Goal: Task Accomplishment & Management: Manage account settings

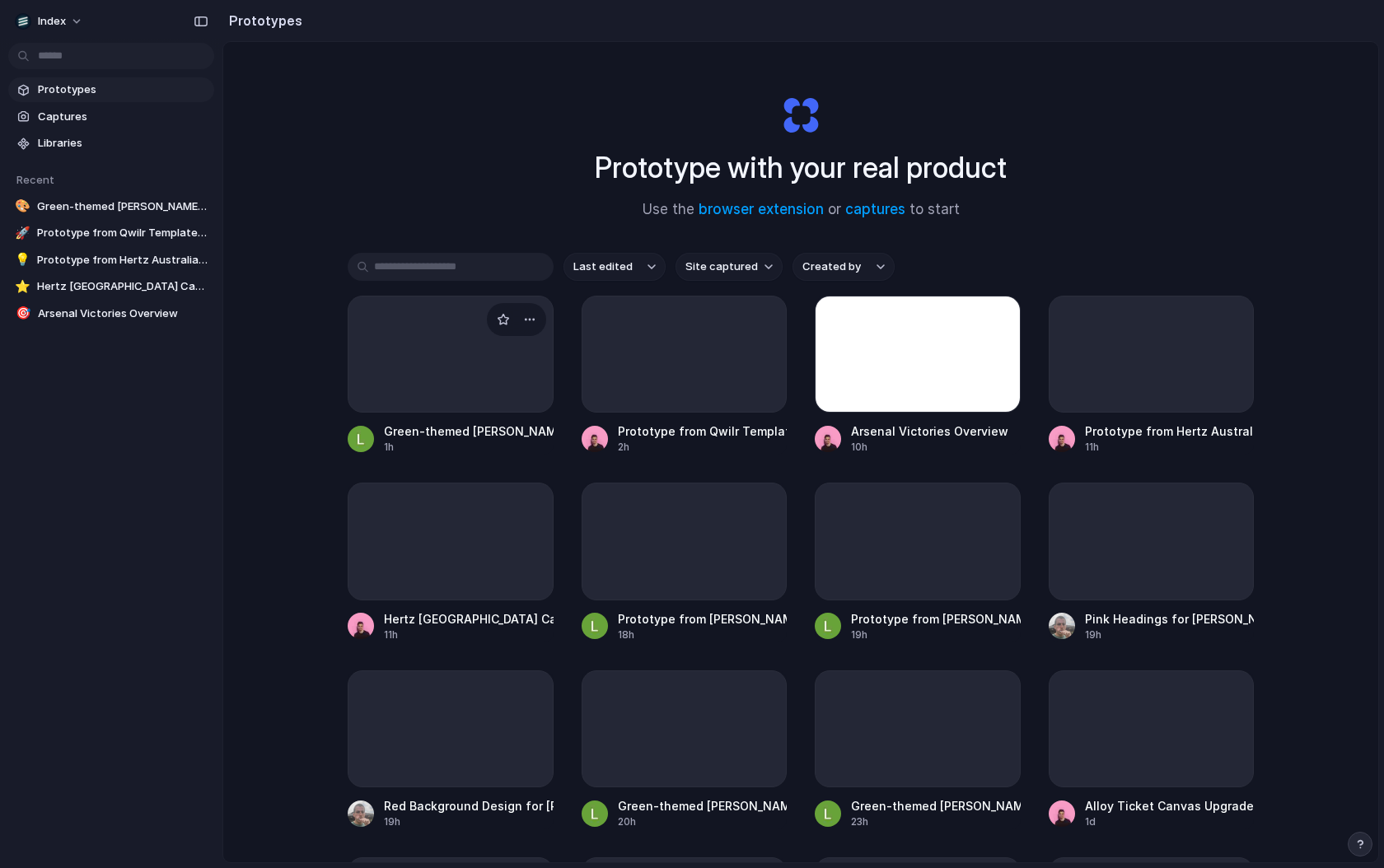
click at [410, 387] on div at bounding box center [451, 355] width 206 height 117
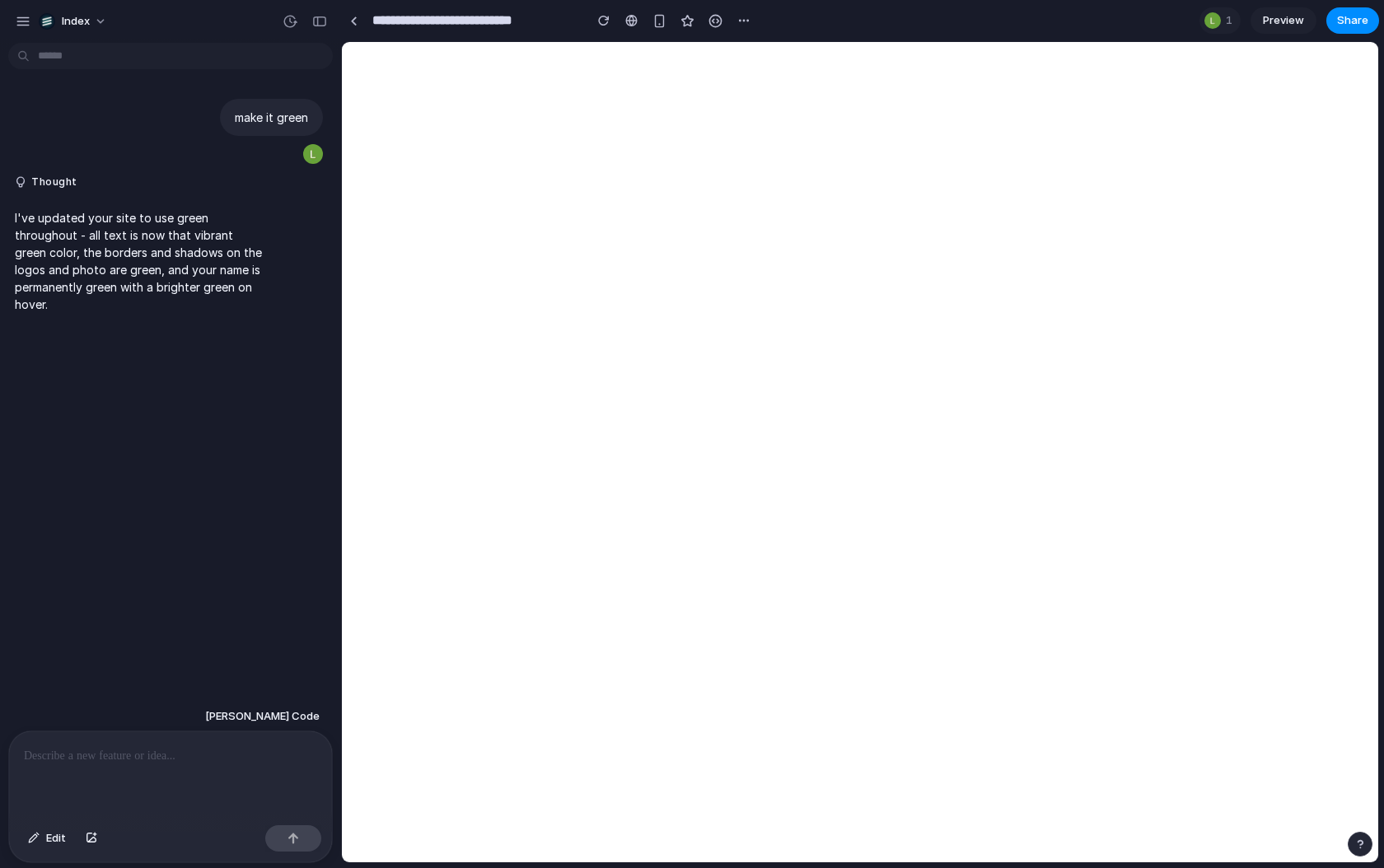
click at [207, 756] on p at bounding box center [170, 757] width 293 height 20
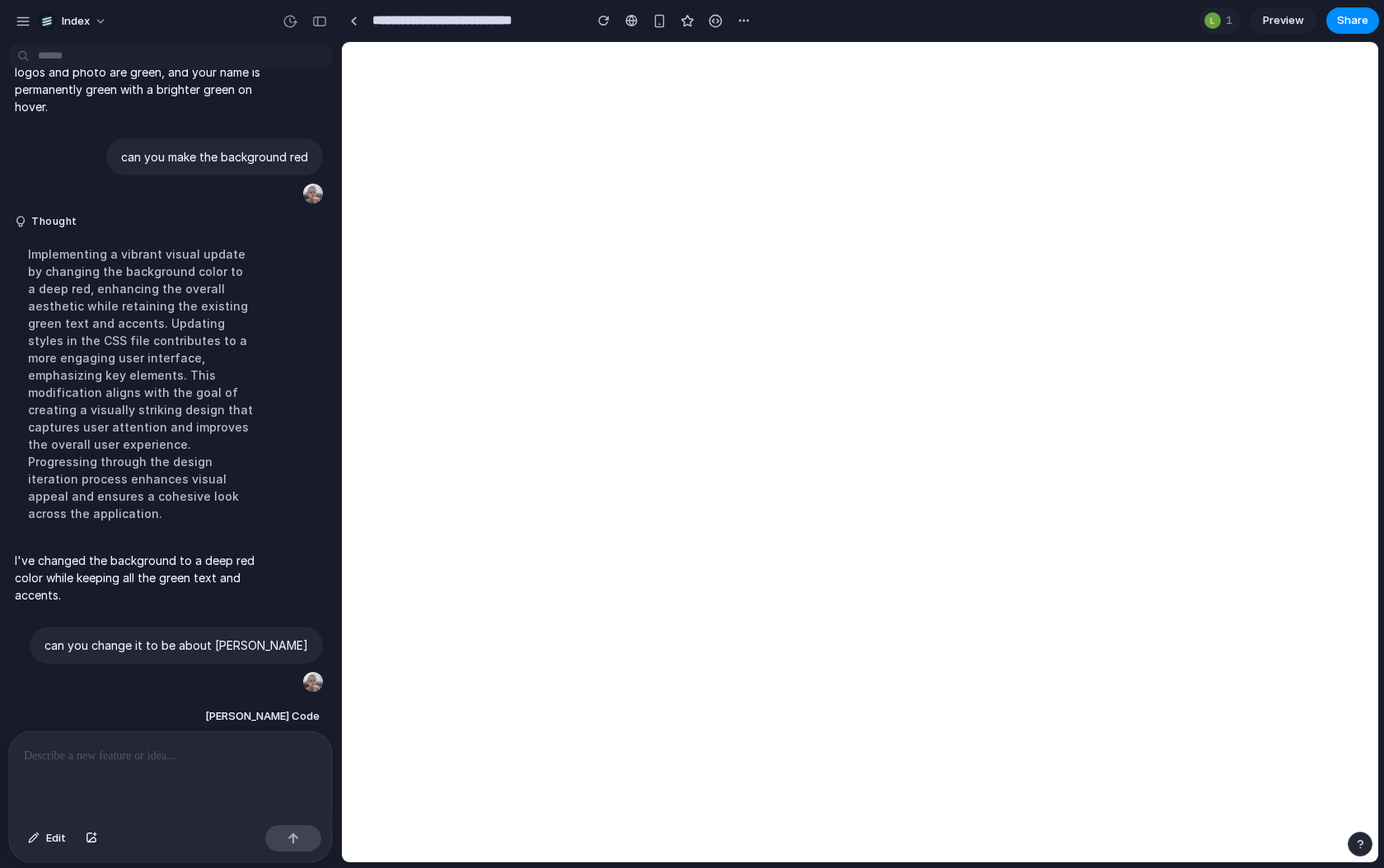
scroll to position [335, 0]
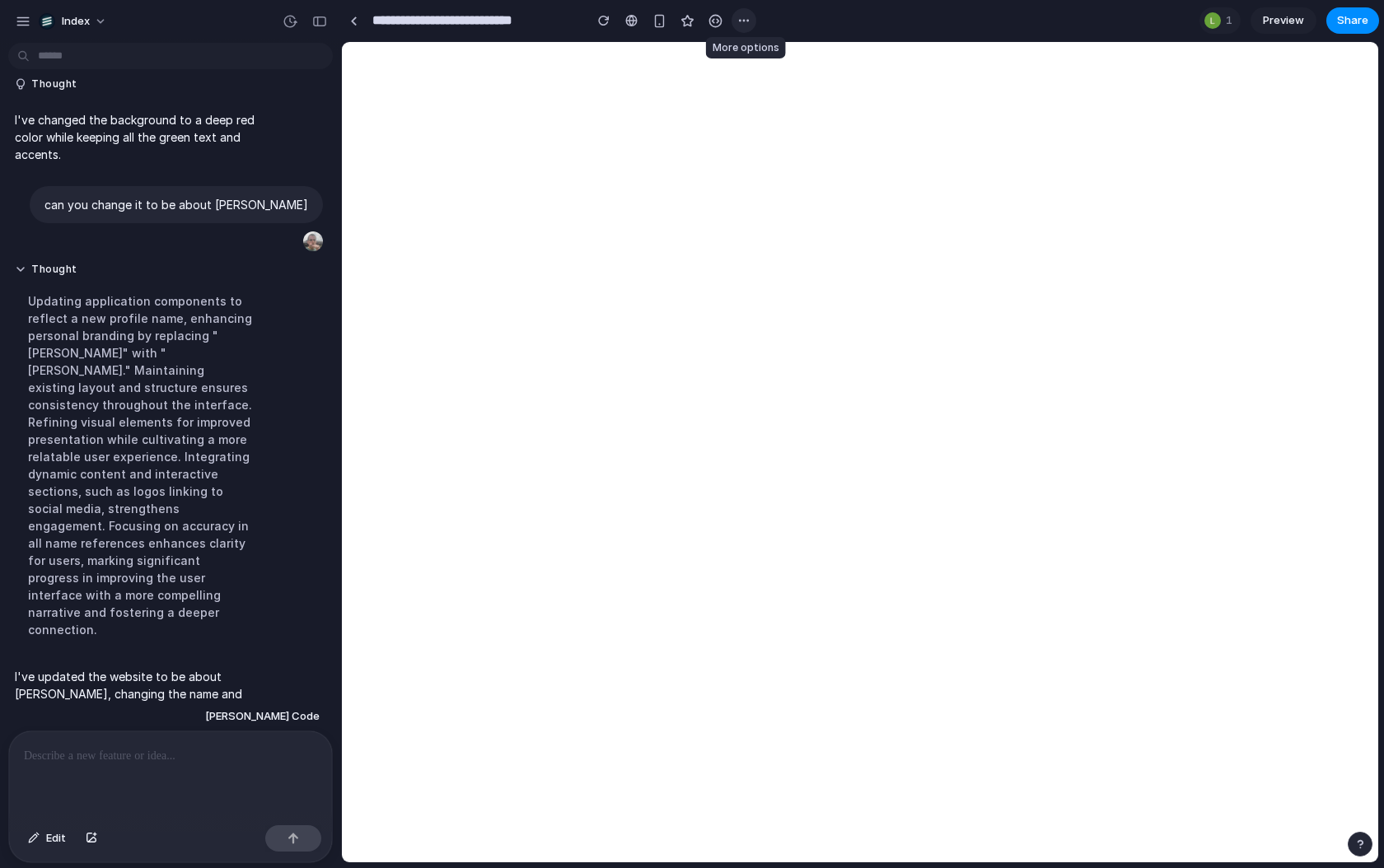
click at [744, 24] on div "button" at bounding box center [743, 20] width 13 height 13
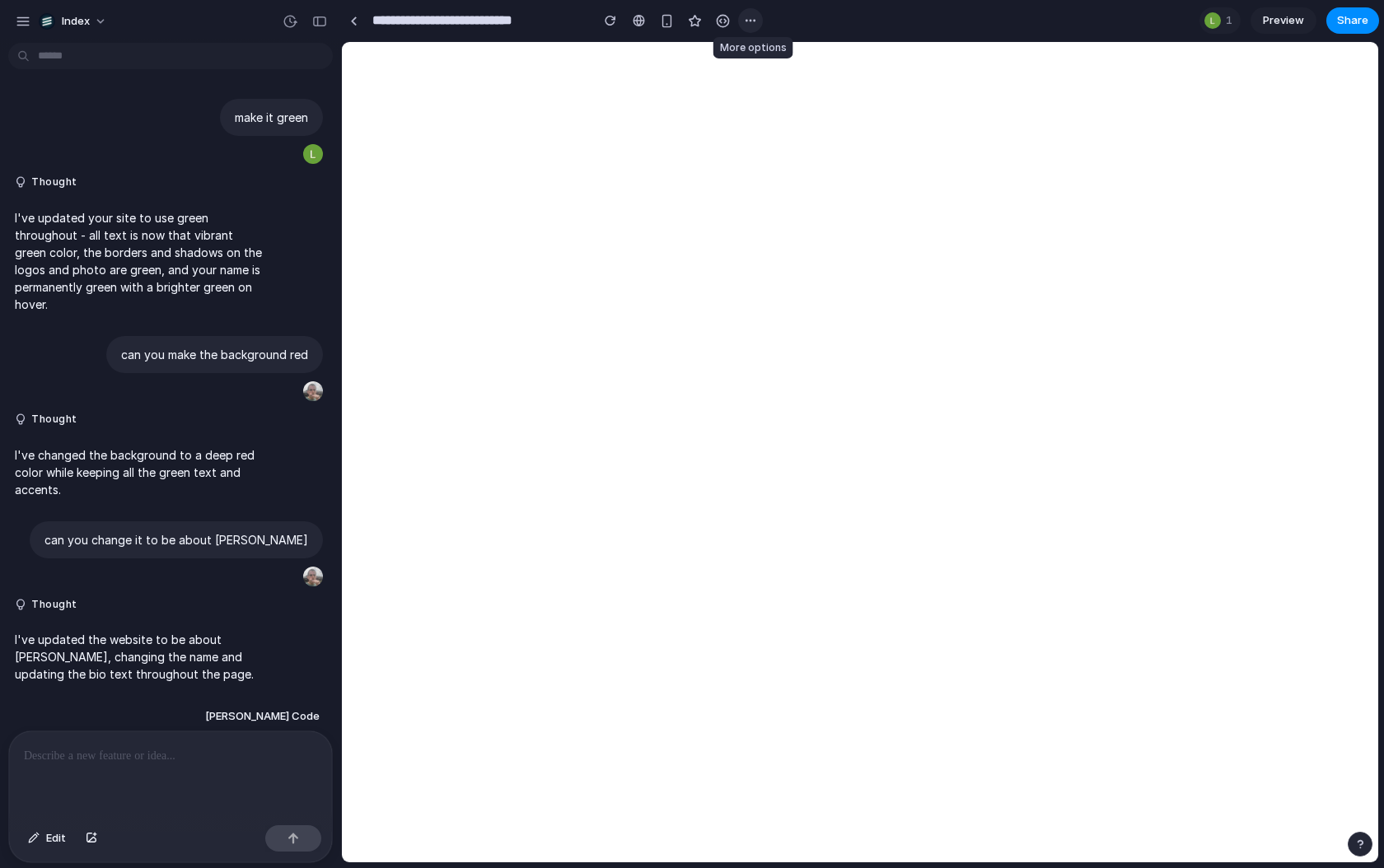
click at [744, 23] on div "button" at bounding box center [750, 20] width 13 height 13
click at [768, 62] on span "Duplicate" at bounding box center [793, 57] width 50 height 17
click at [188, 758] on p at bounding box center [170, 757] width 293 height 20
click at [346, 20] on link at bounding box center [353, 20] width 24 height 24
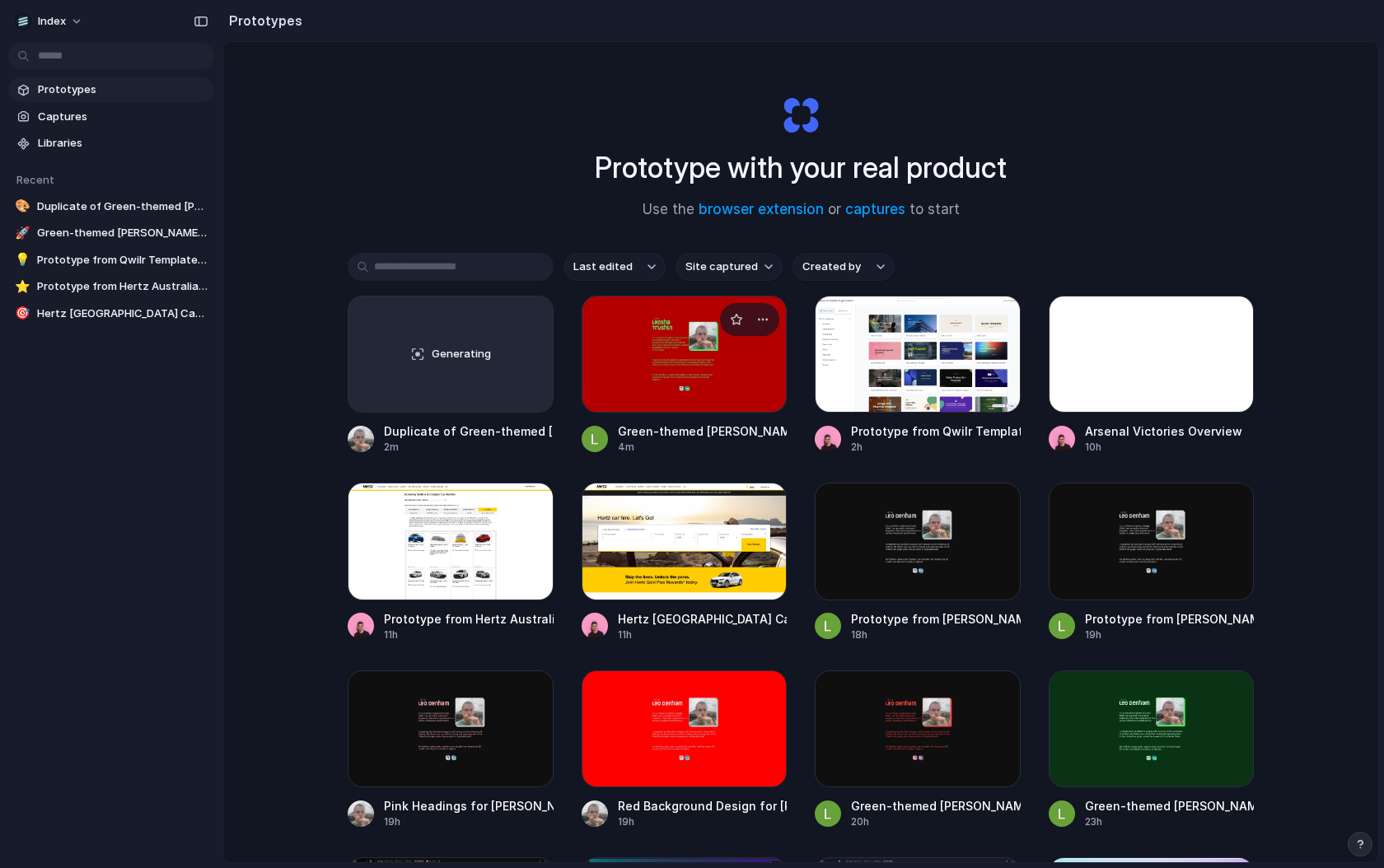
click at [631, 395] on div at bounding box center [684, 355] width 206 height 117
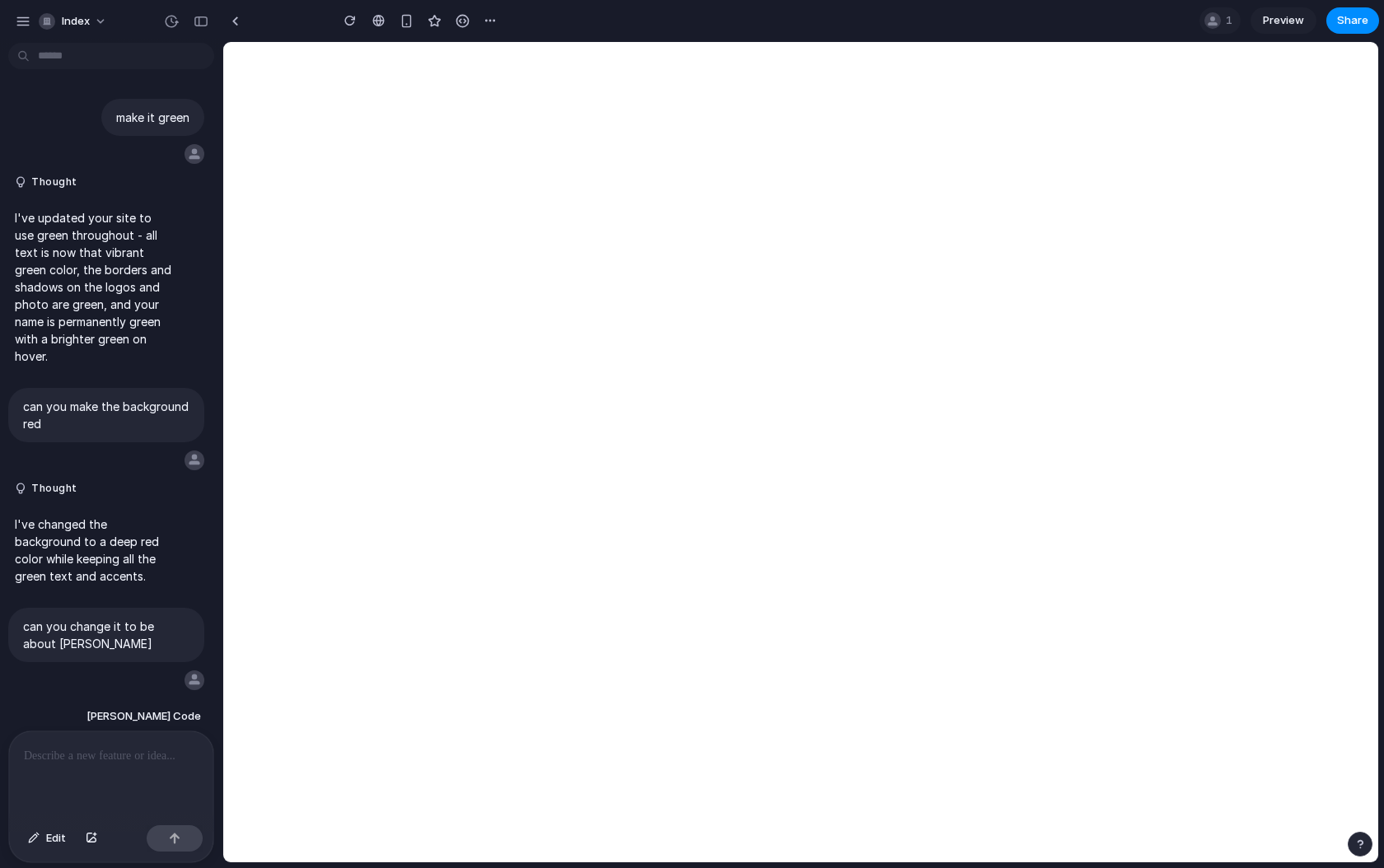
type input "**********"
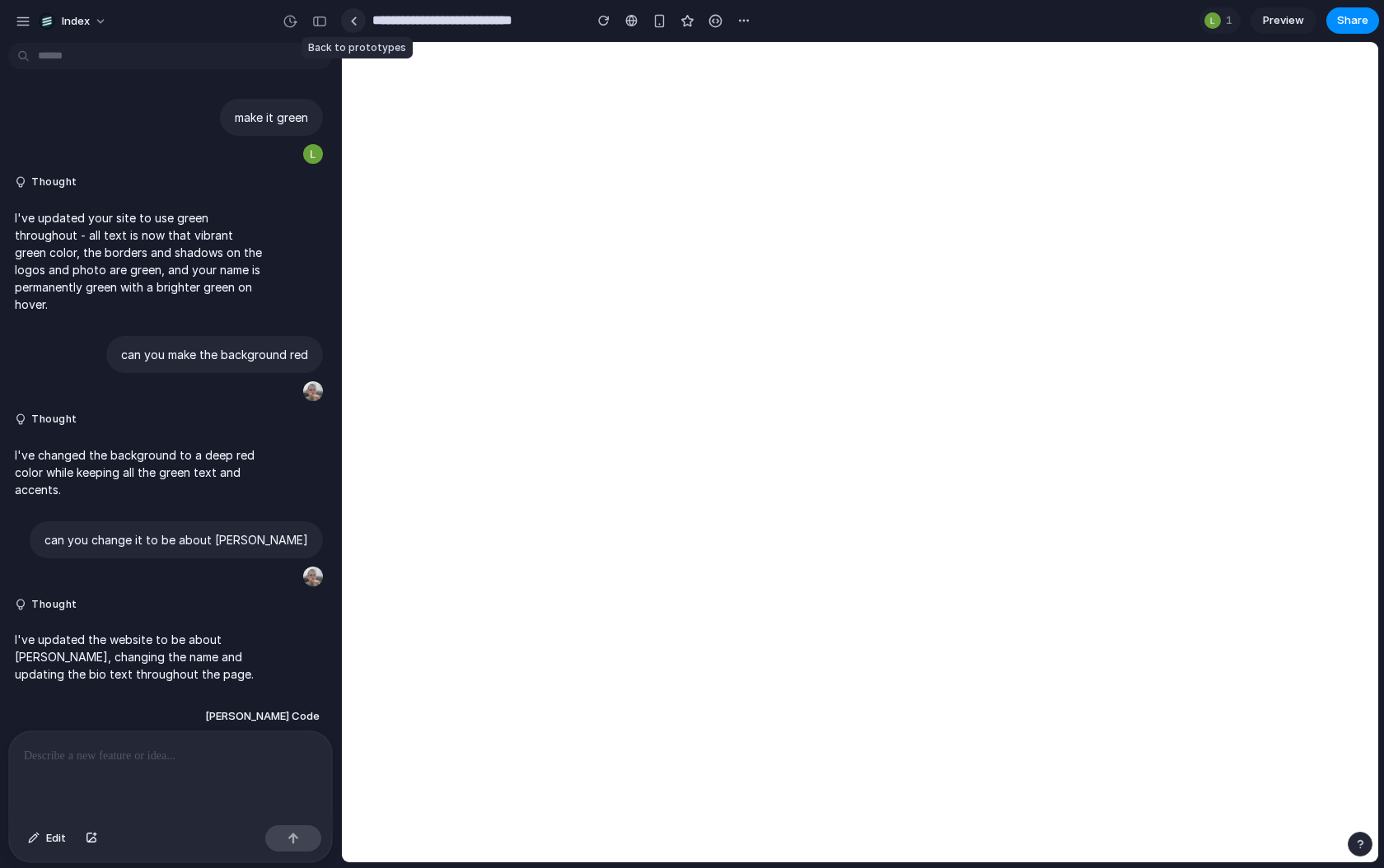
click at [356, 19] on div at bounding box center [354, 21] width 8 height 9
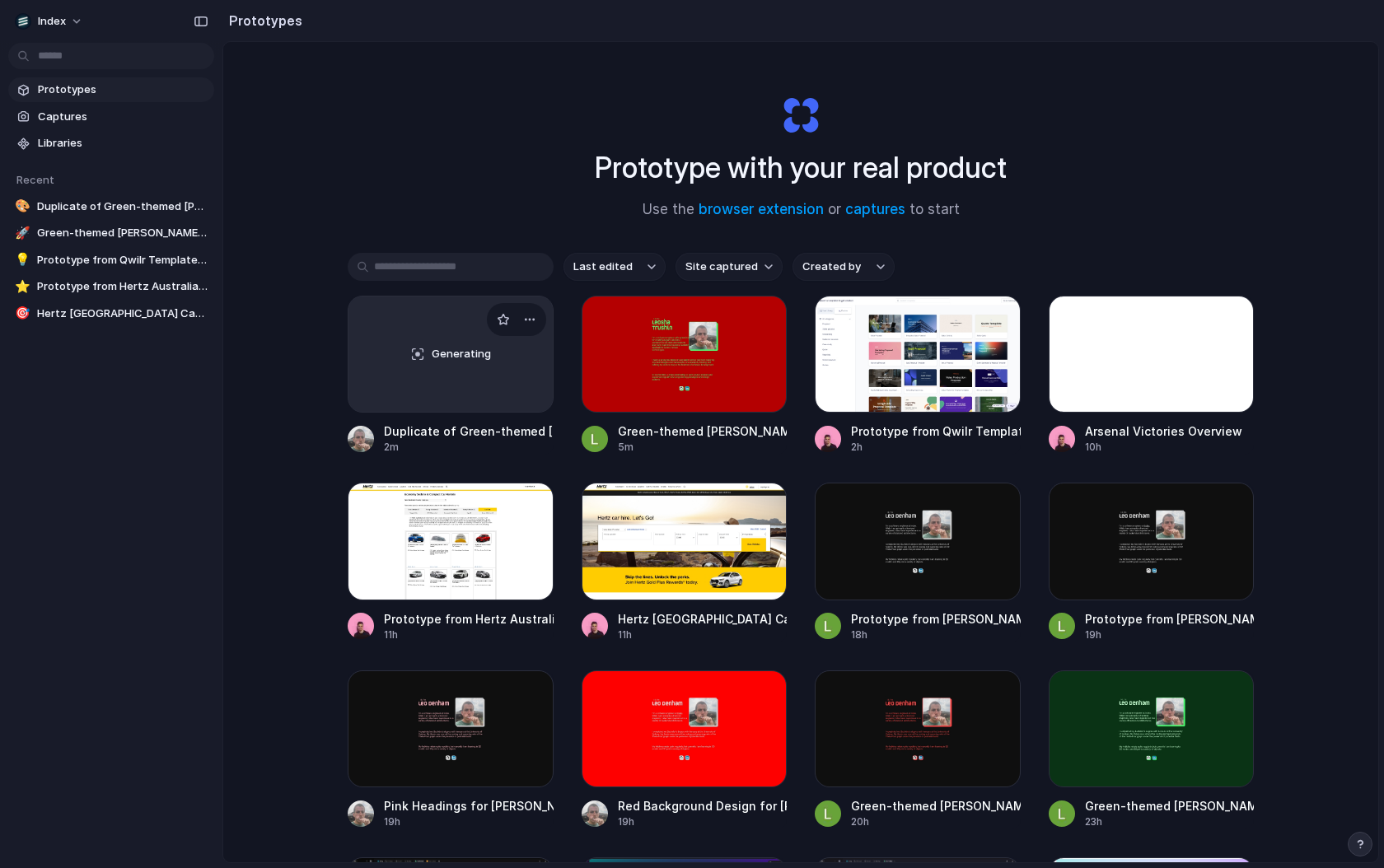
click at [415, 317] on div "Generating" at bounding box center [451, 354] width 204 height 115
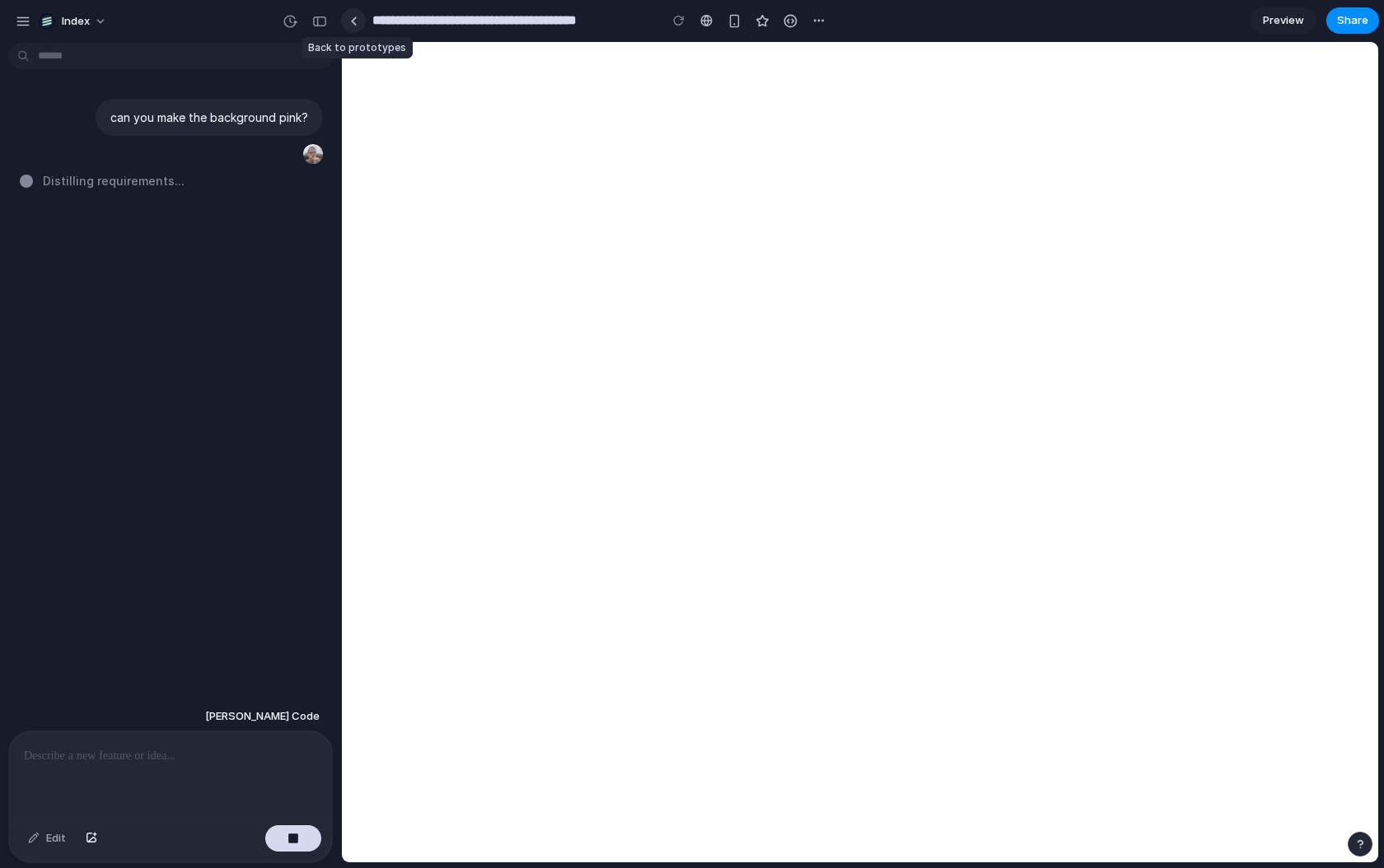
click at [352, 26] on link at bounding box center [353, 20] width 24 height 24
click at [192, 768] on div at bounding box center [170, 774] width 323 height 87
type input "**********"
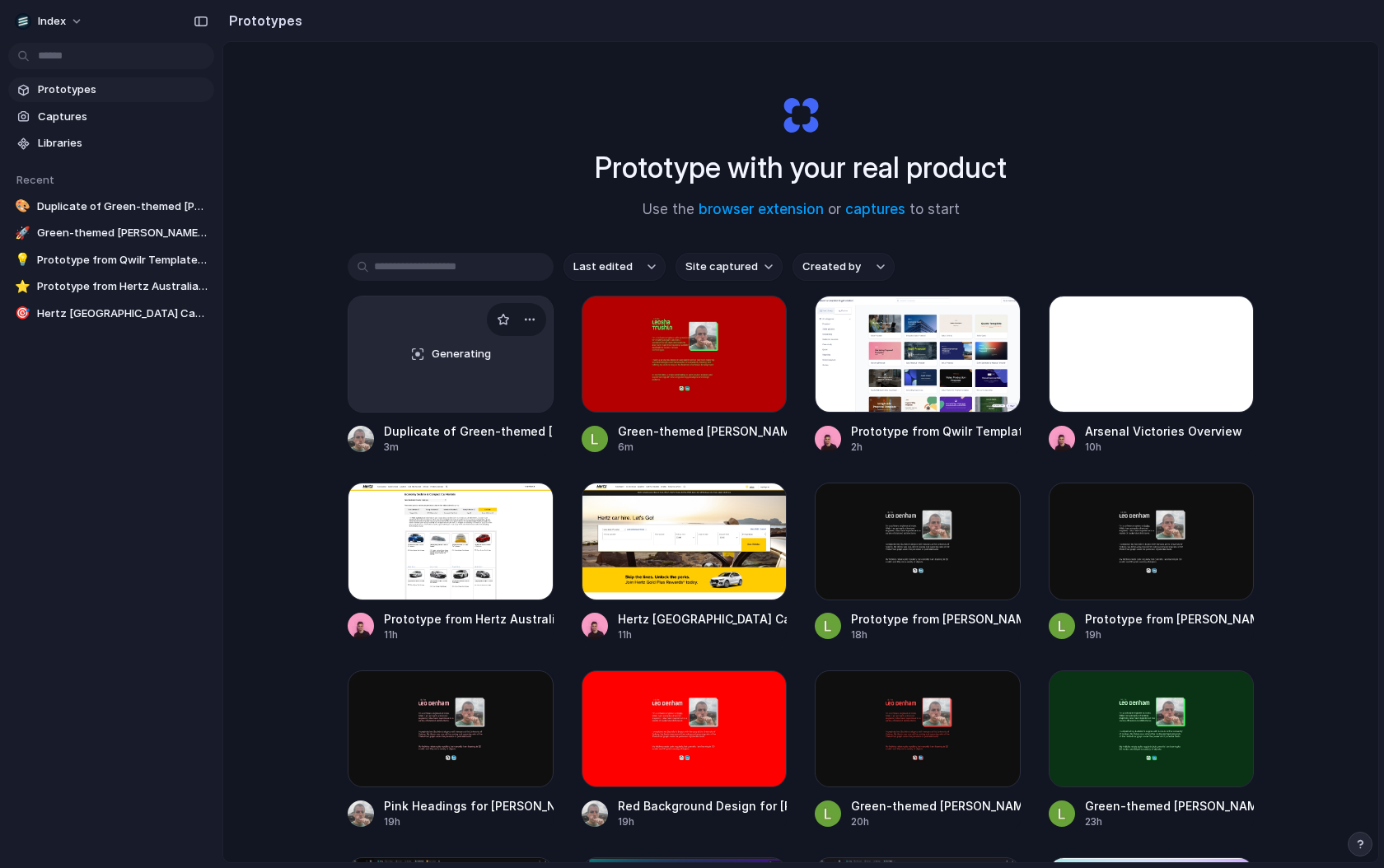
click at [469, 395] on div "Generating" at bounding box center [451, 354] width 204 height 115
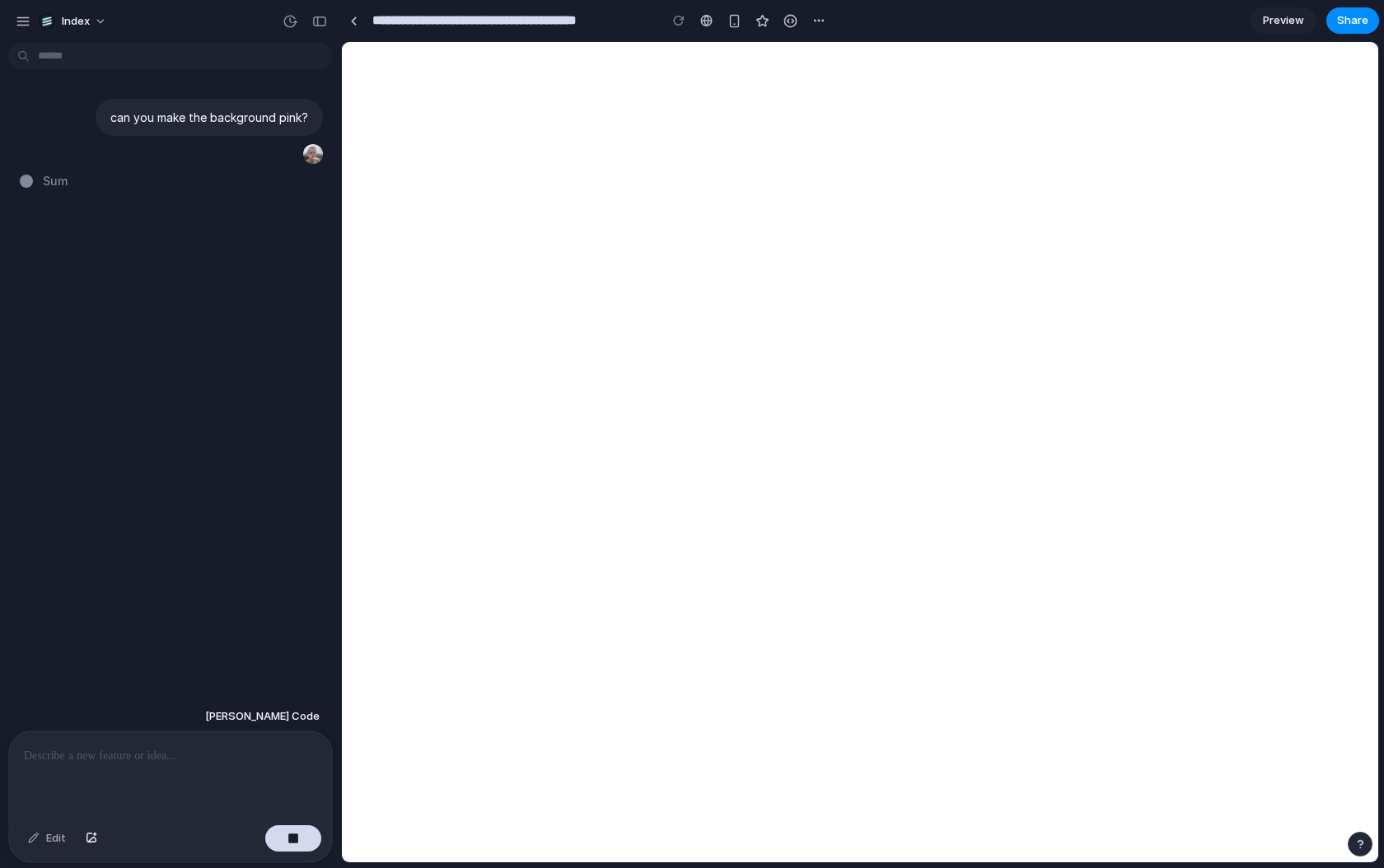
type input "**********"
click at [355, 24] on div at bounding box center [354, 21] width 8 height 9
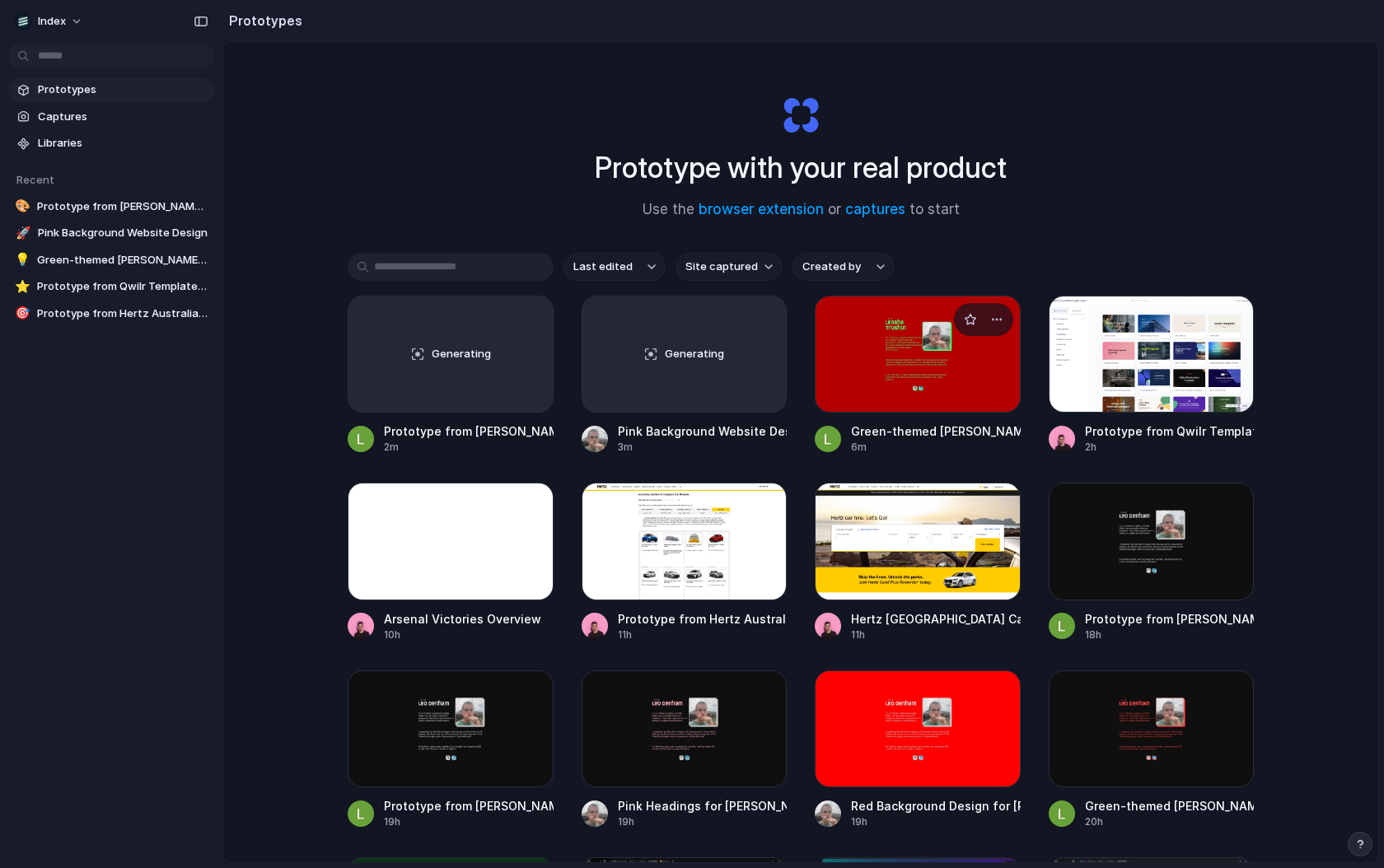
click at [852, 369] on div at bounding box center [918, 355] width 206 height 117
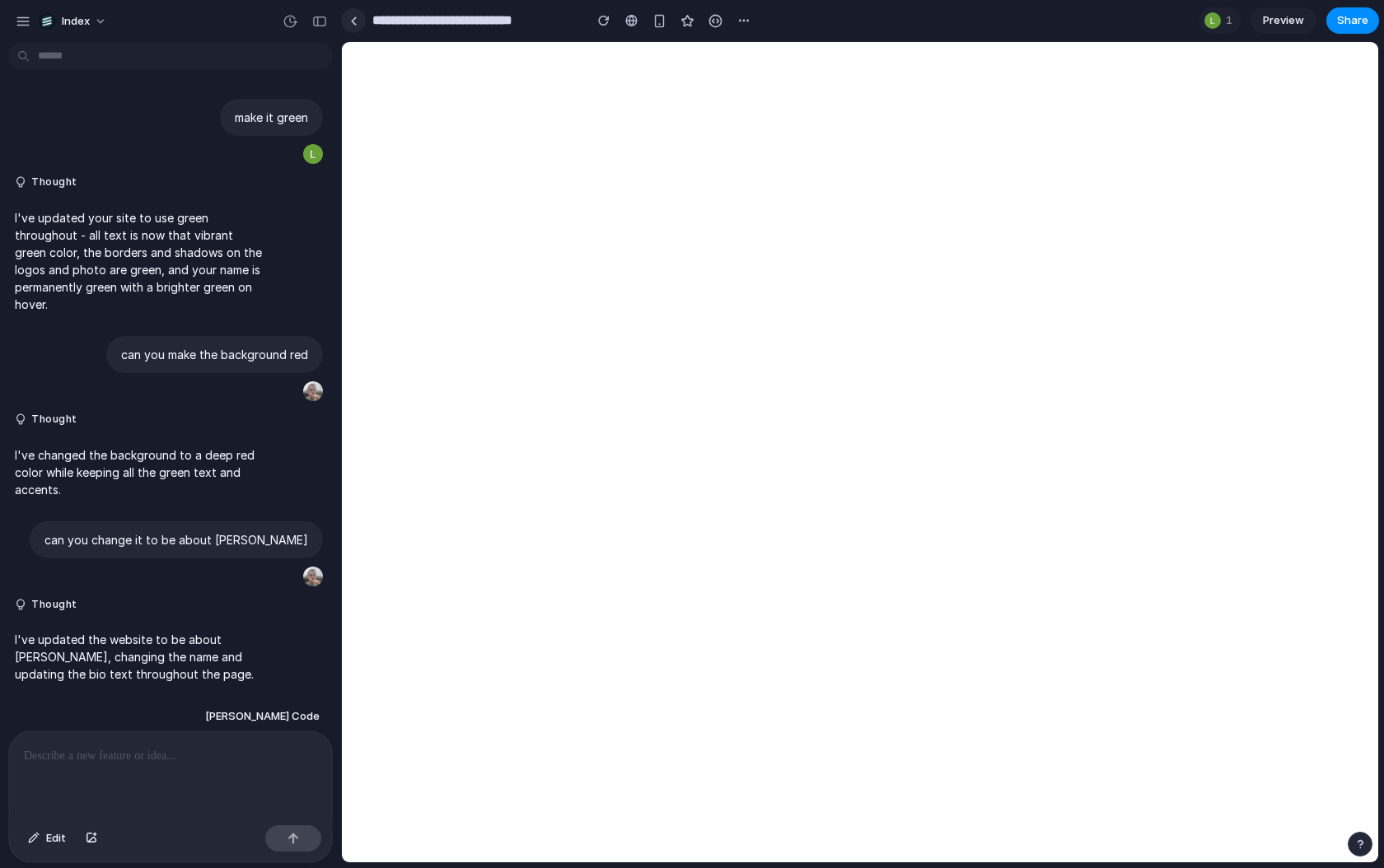
click at [356, 23] on div at bounding box center [354, 21] width 8 height 9
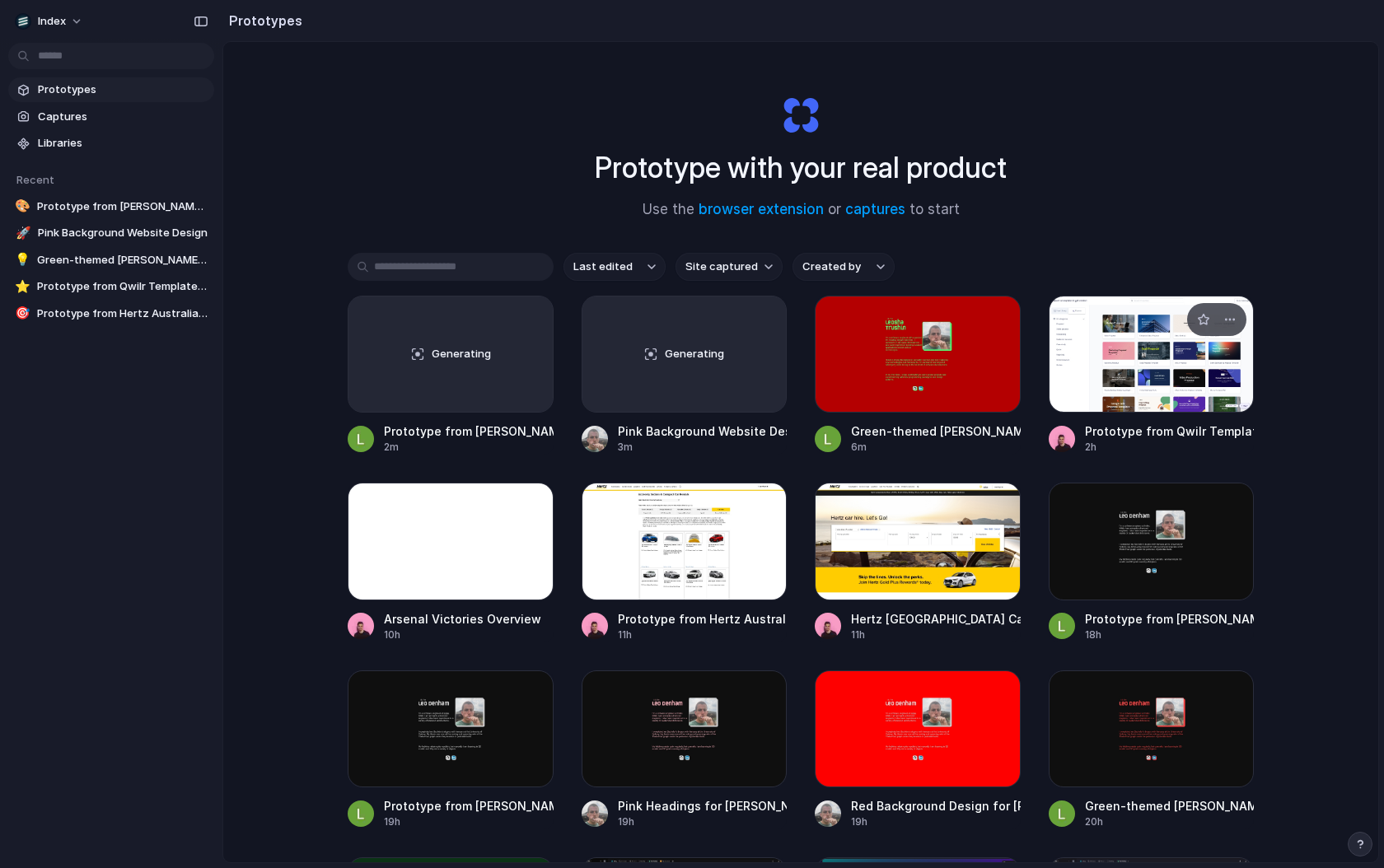
click at [1172, 390] on div at bounding box center [1151, 355] width 206 height 117
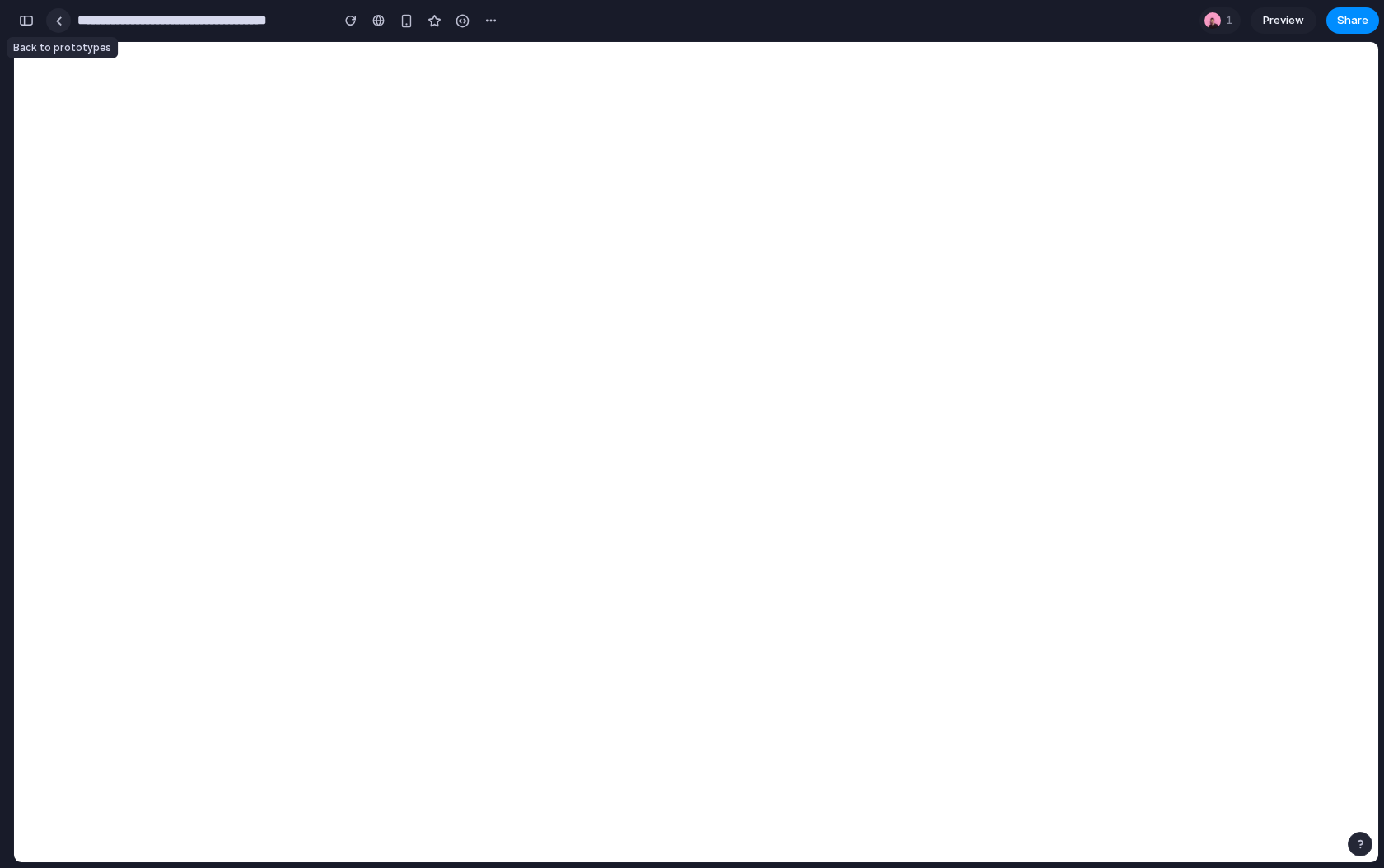
click at [54, 26] on link at bounding box center [58, 20] width 24 height 24
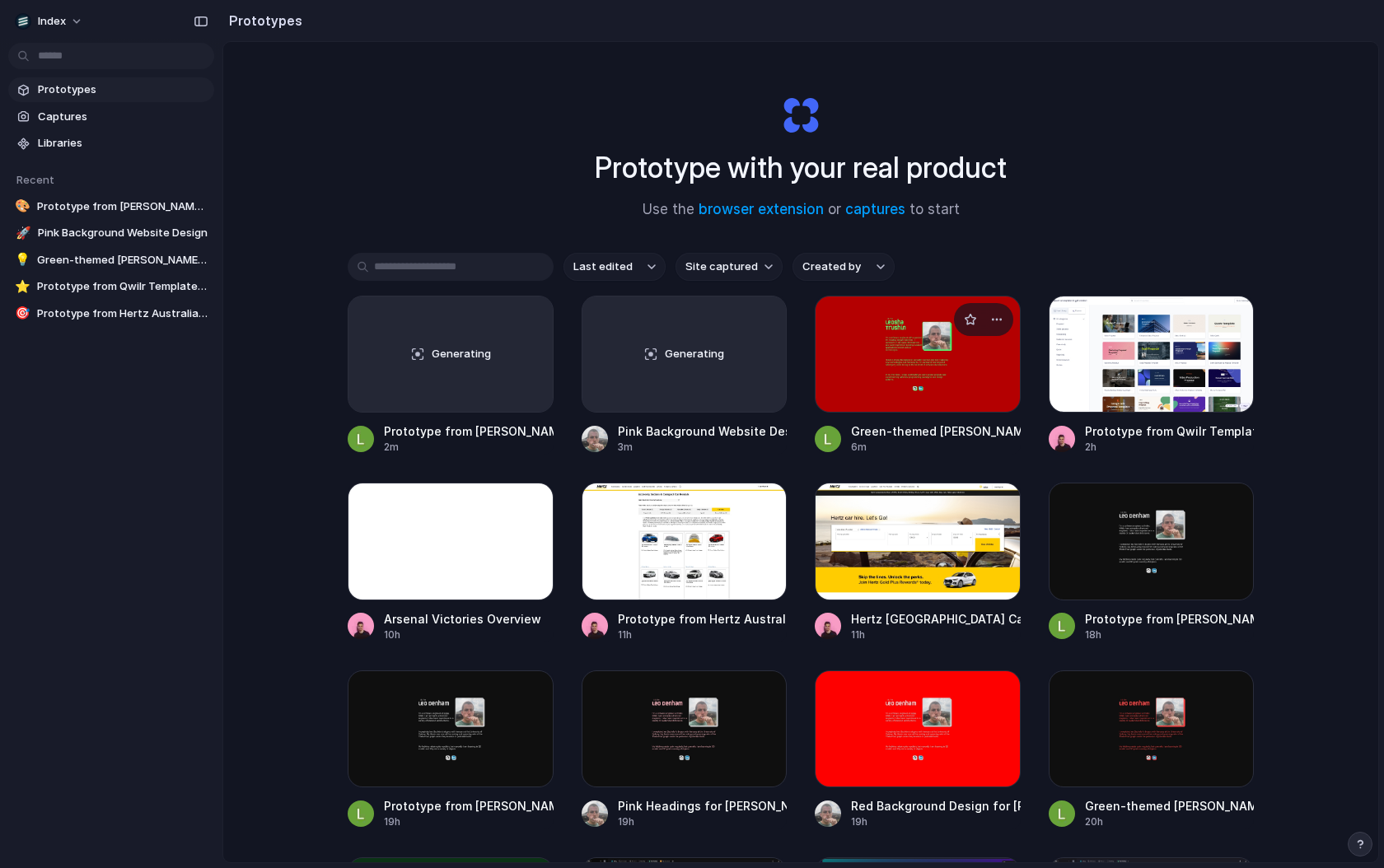
click at [886, 351] on div at bounding box center [918, 355] width 206 height 117
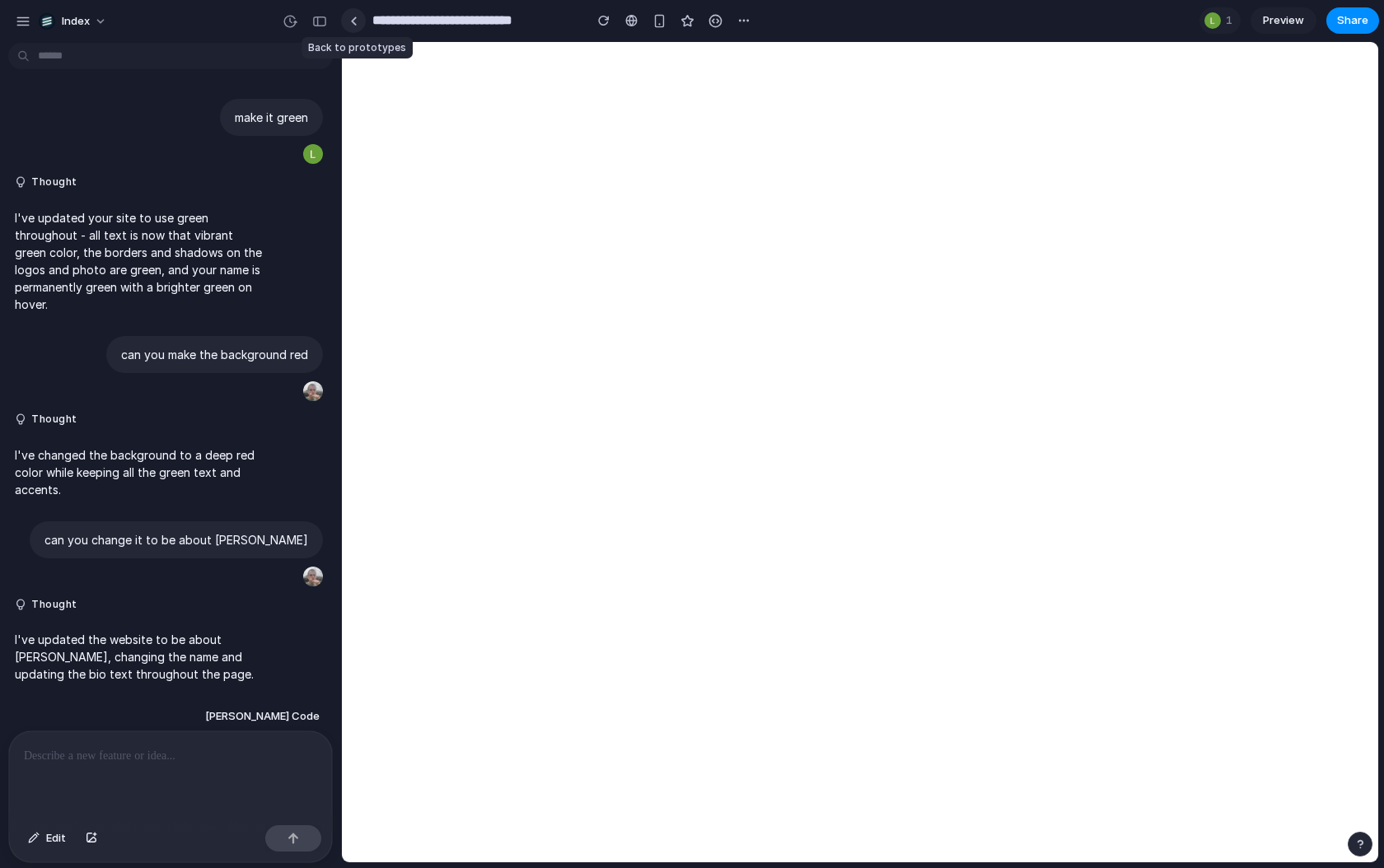
click at [351, 21] on div at bounding box center [354, 21] width 8 height 9
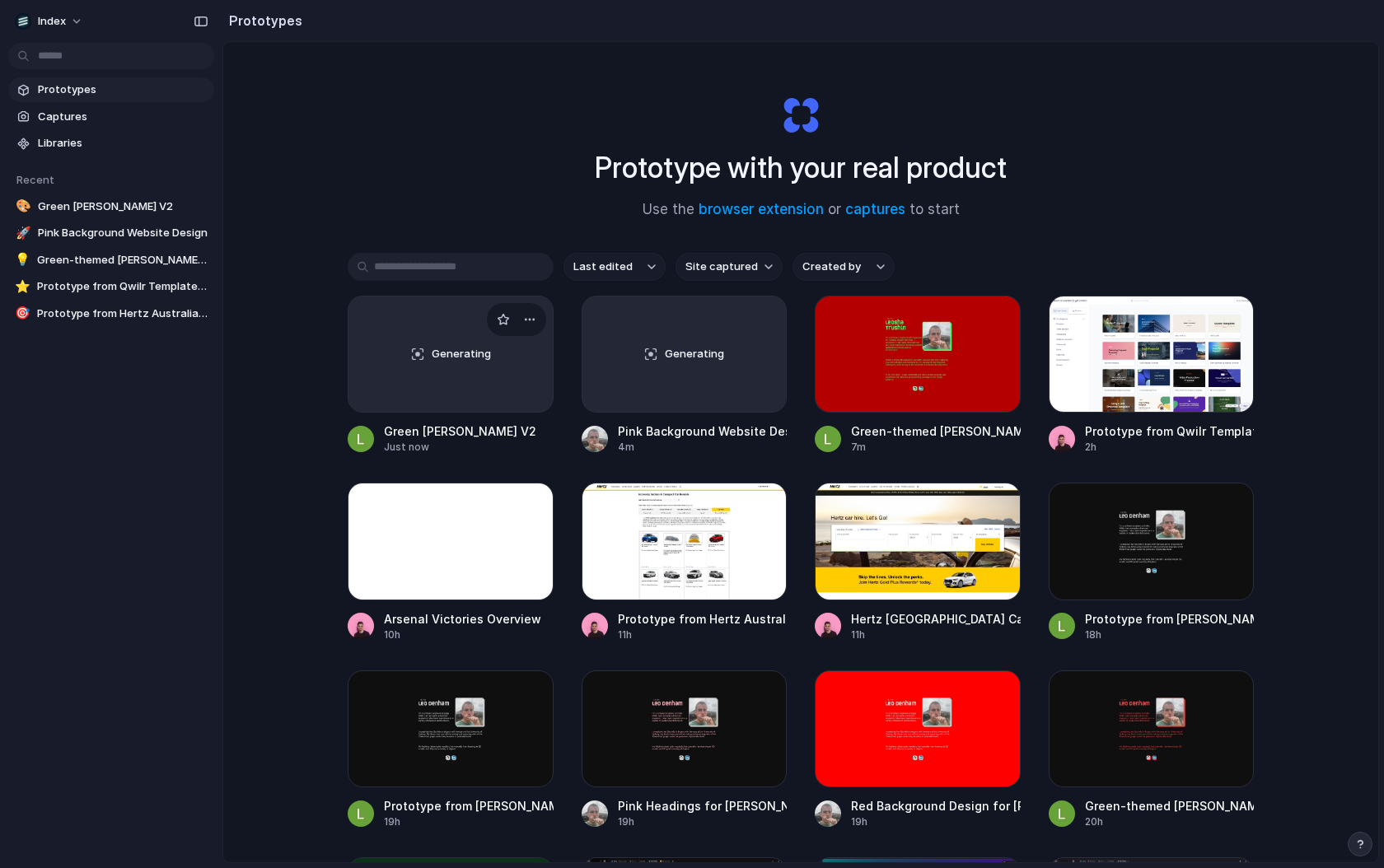
click at [434, 385] on div "Generating" at bounding box center [451, 354] width 204 height 115
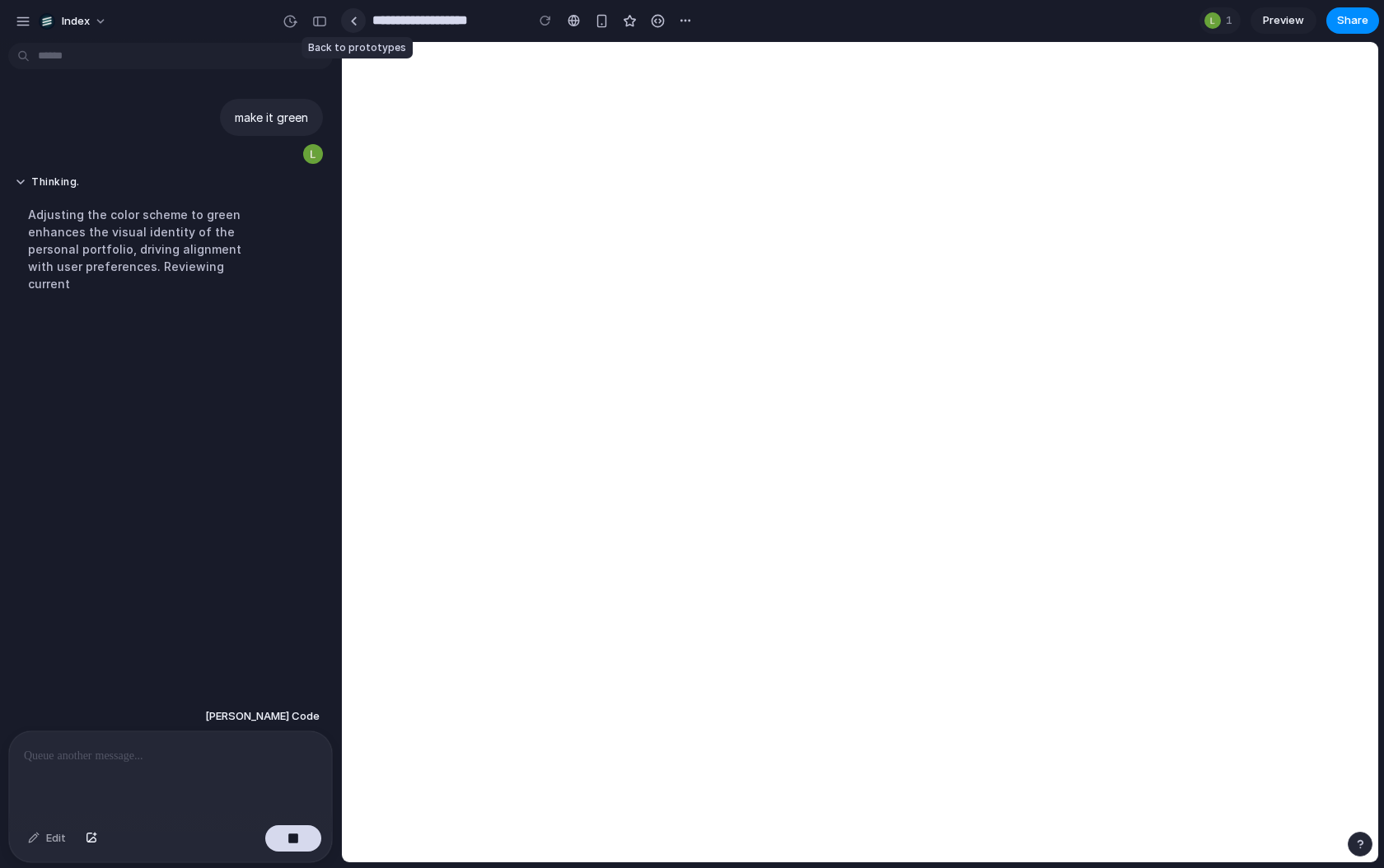
click at [350, 22] on div at bounding box center [354, 21] width 8 height 9
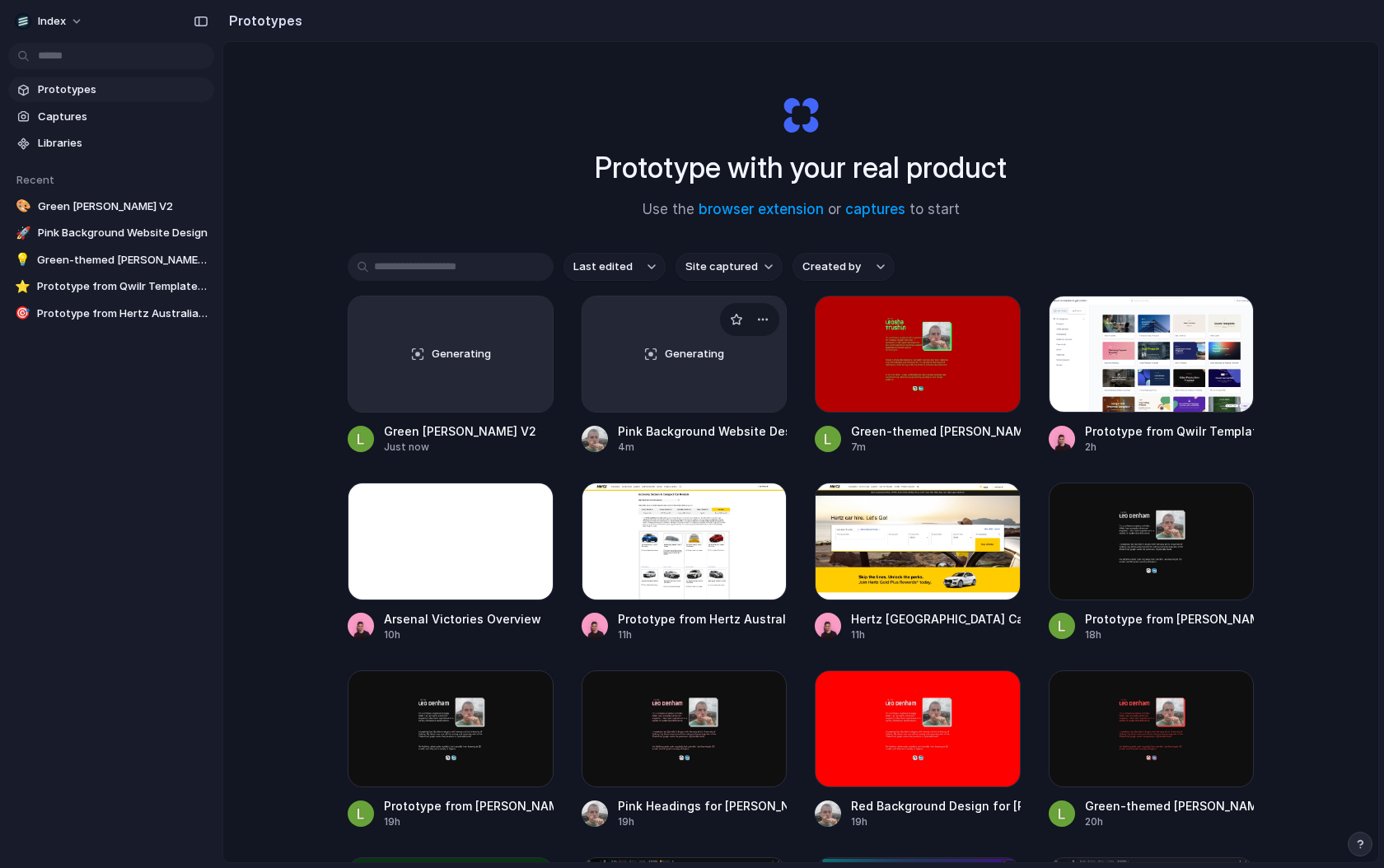
click at [720, 377] on div "Generating" at bounding box center [684, 354] width 204 height 115
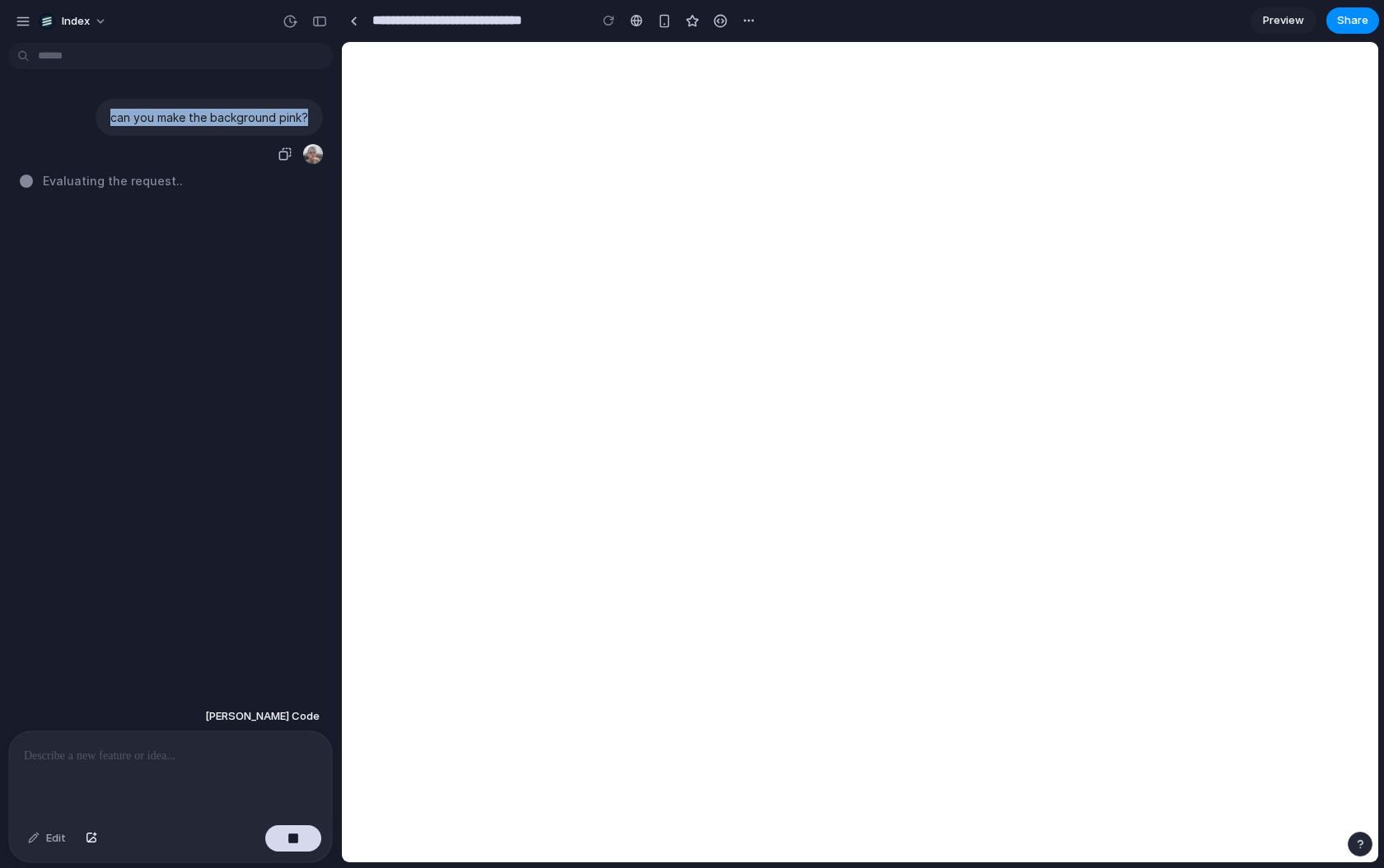
drag, startPoint x: 109, startPoint y: 121, endPoint x: 330, endPoint y: 123, distance: 221.0
click at [330, 123] on div "can you make the background pink?" at bounding box center [165, 132] width 331 height 66
click at [234, 283] on div "can you make the background pink? Evaluating the request" at bounding box center [165, 376] width 331 height 653
click at [298, 841] on div "button" at bounding box center [293, 839] width 12 height 12
click at [200, 763] on p at bounding box center [170, 757] width 293 height 20
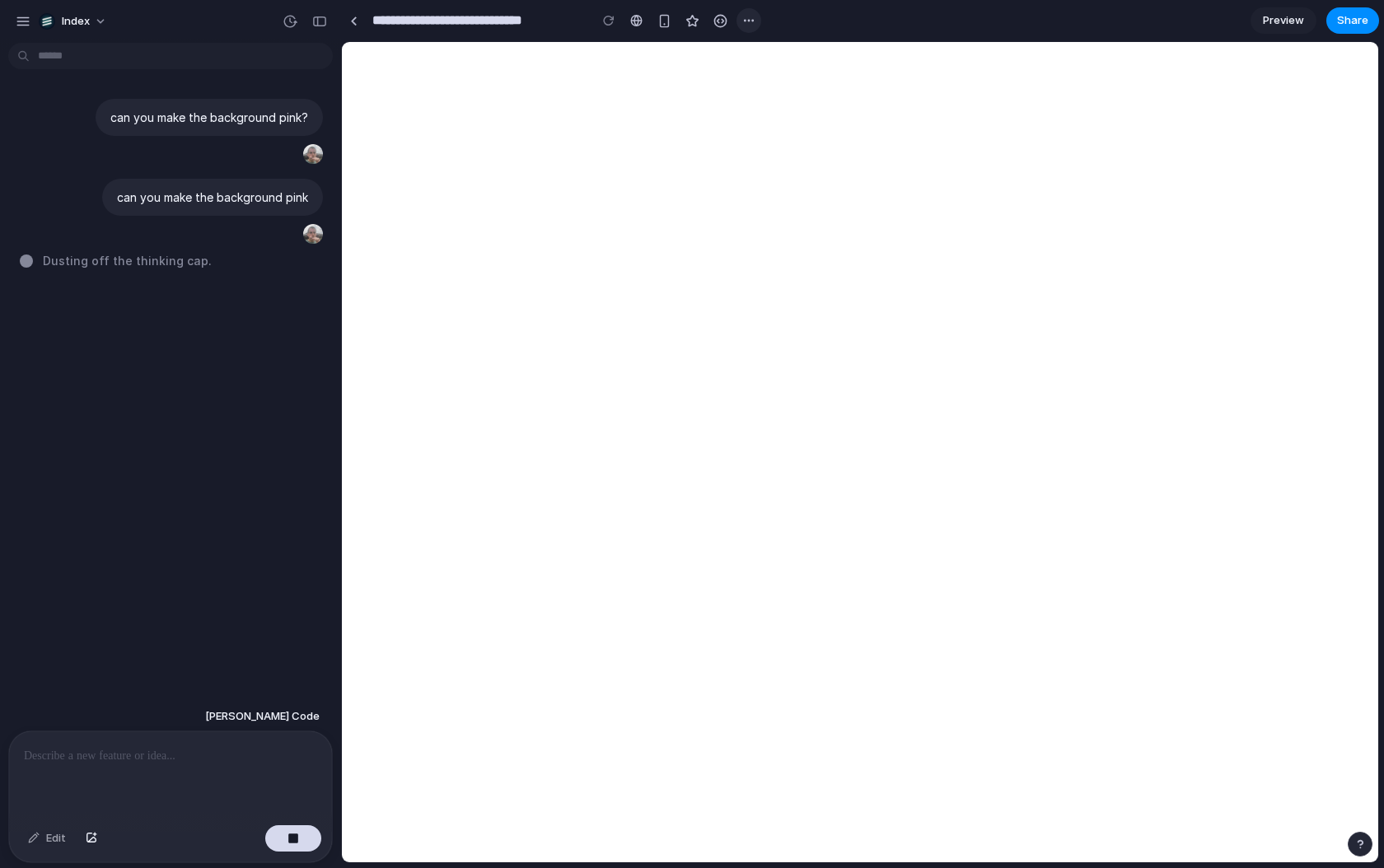
click at [740, 19] on button "button" at bounding box center [749, 20] width 24 height 24
click at [767, 88] on span "Delete" at bounding box center [780, 83] width 34 height 17
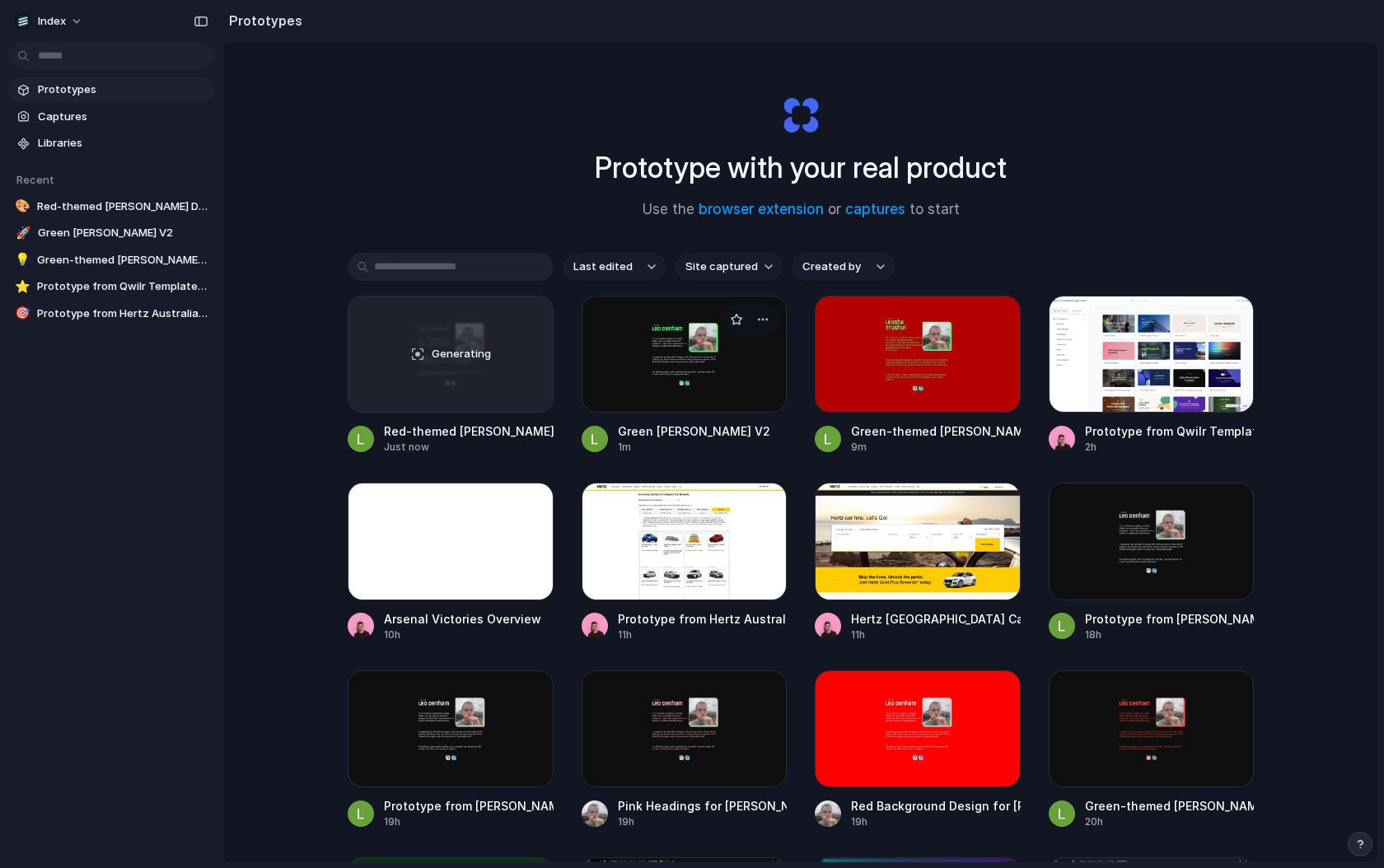
click at [658, 385] on div at bounding box center [684, 355] width 206 height 117
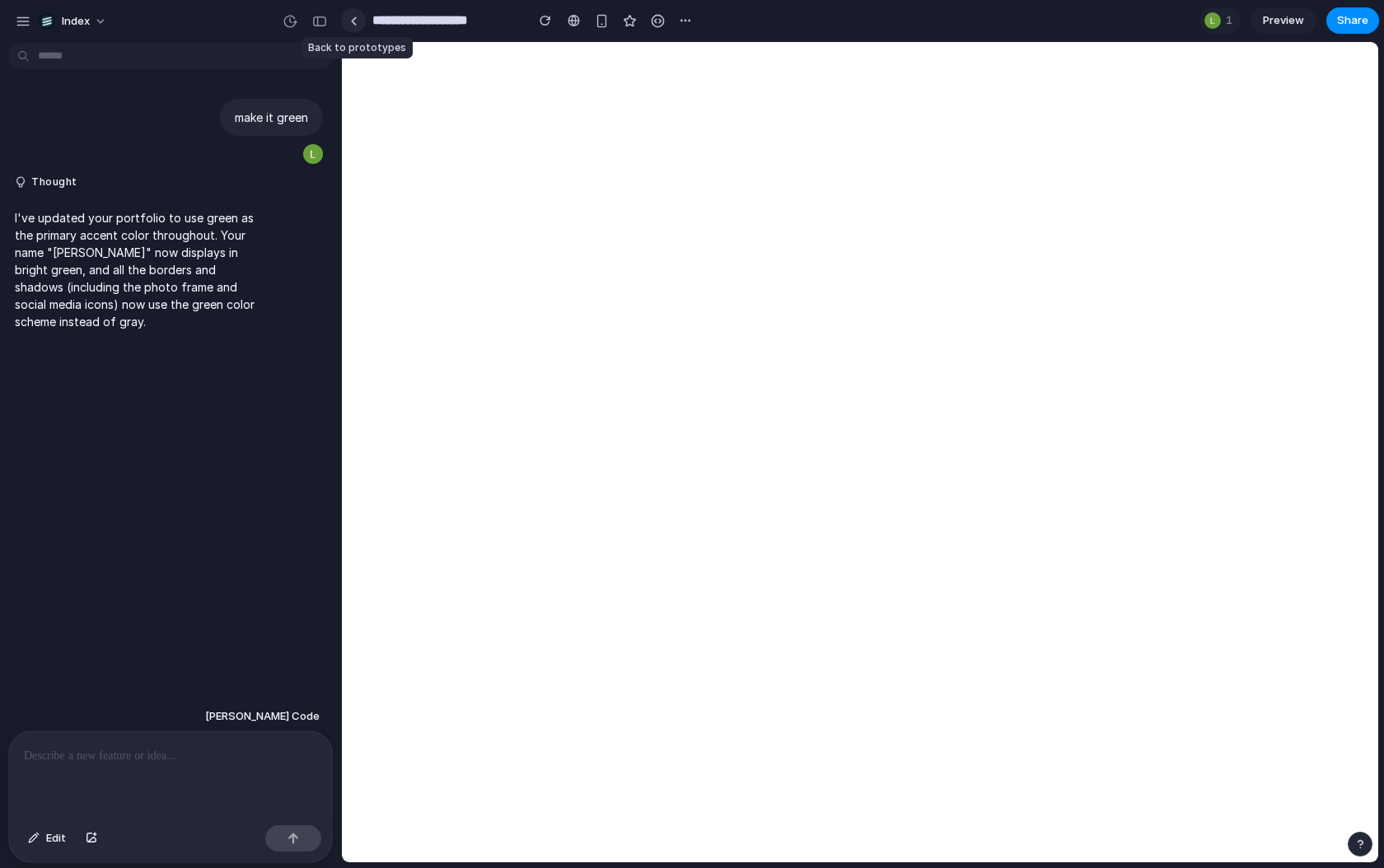
click at [352, 13] on link at bounding box center [353, 20] width 24 height 24
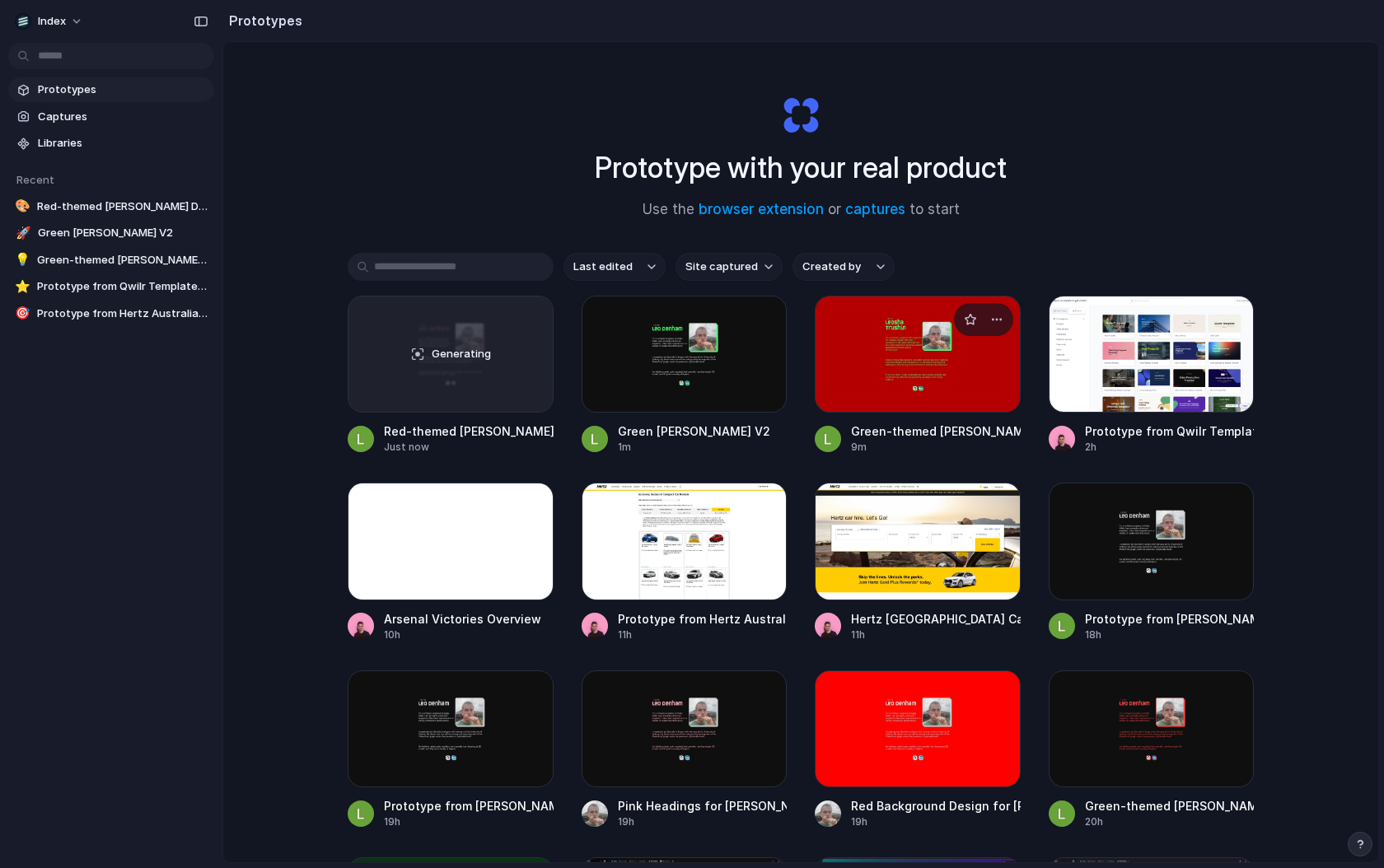
click at [910, 360] on div at bounding box center [918, 355] width 206 height 117
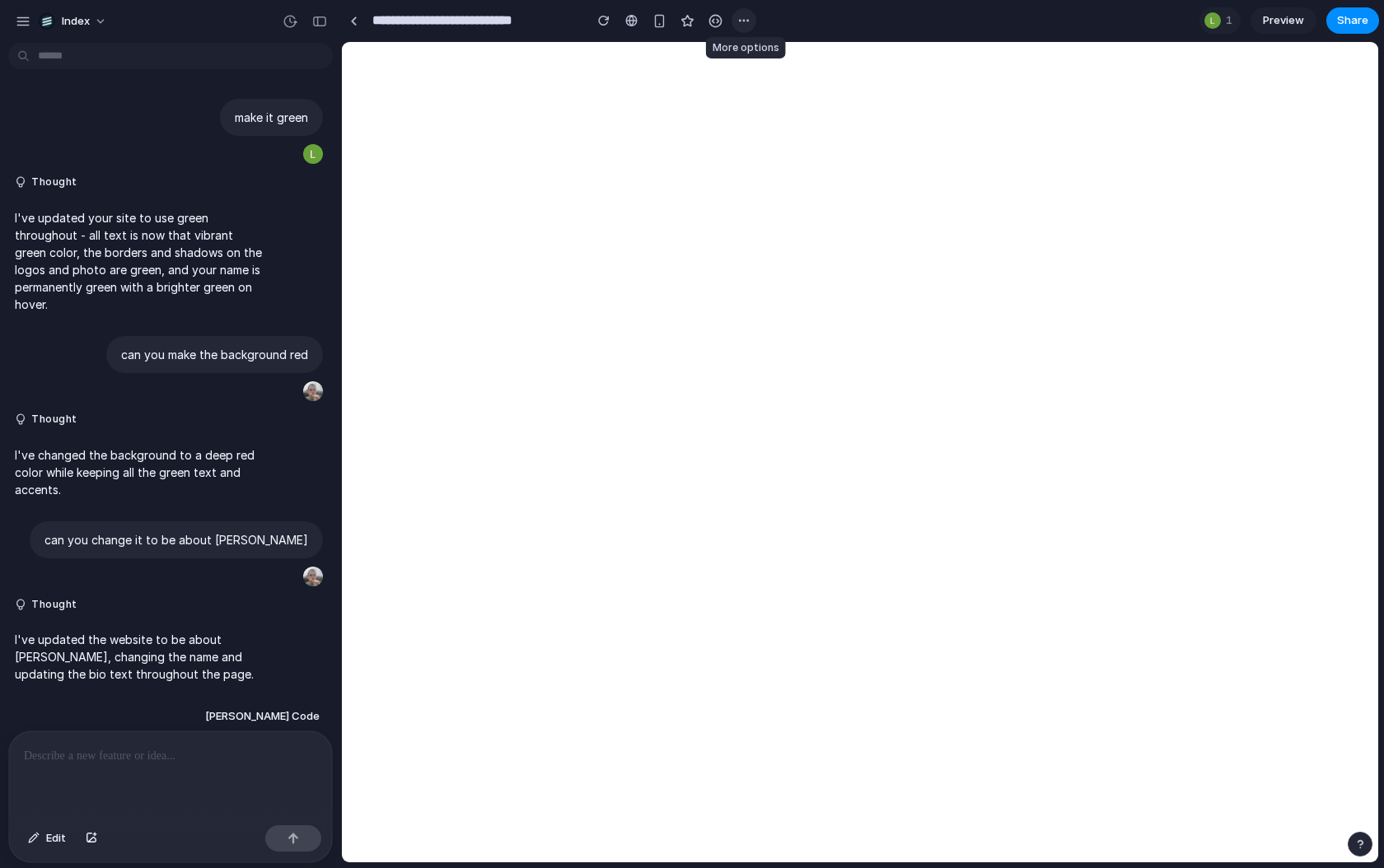
click at [753, 26] on button "button" at bounding box center [743, 20] width 24 height 24
click at [789, 54] on span "Duplicate" at bounding box center [786, 57] width 50 height 17
click at [89, 29] on button "Index" at bounding box center [73, 21] width 83 height 26
click at [97, 65] on span "Settings" at bounding box center [84, 58] width 45 height 17
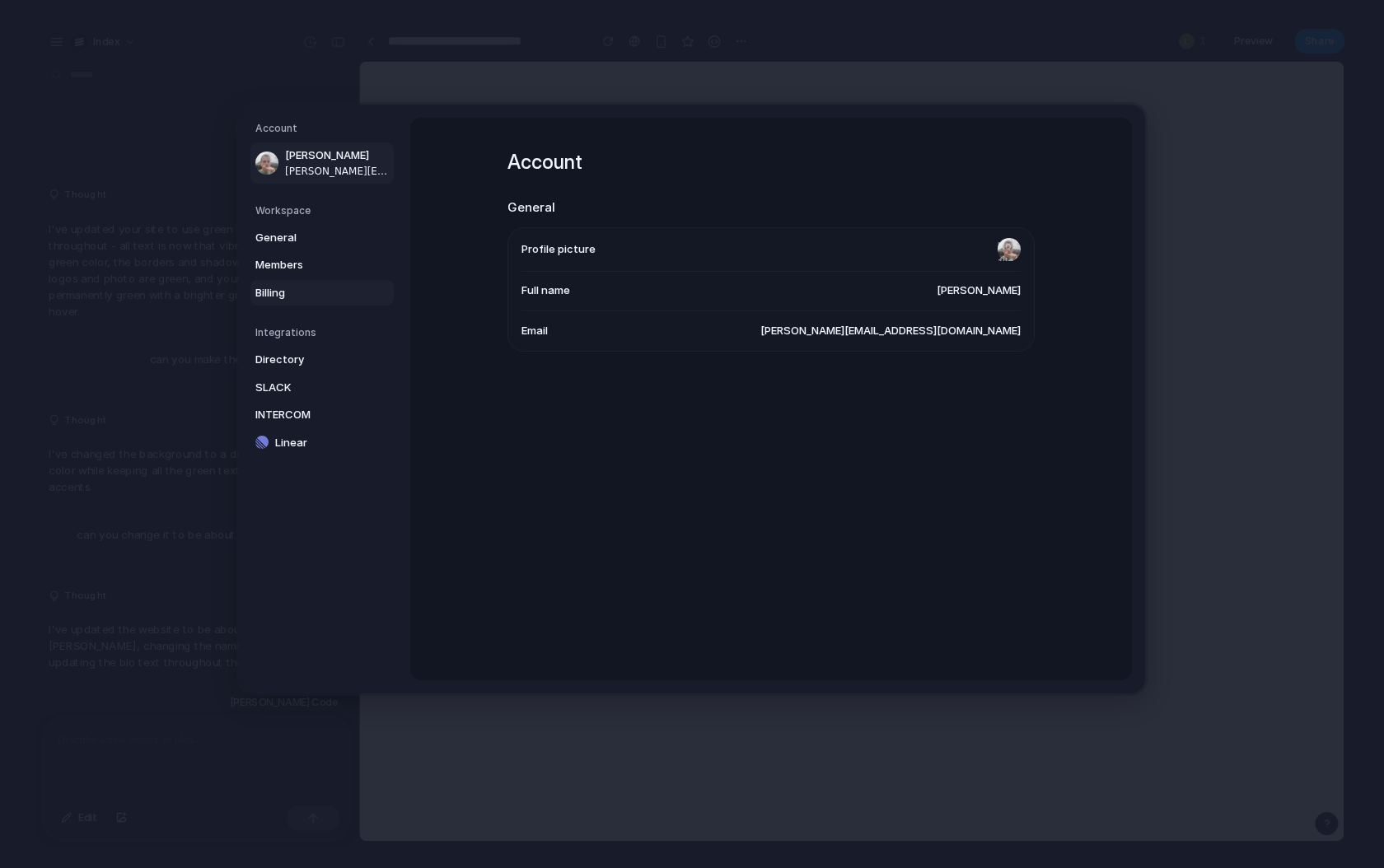
click at [281, 285] on span "Billing" at bounding box center [308, 293] width 106 height 17
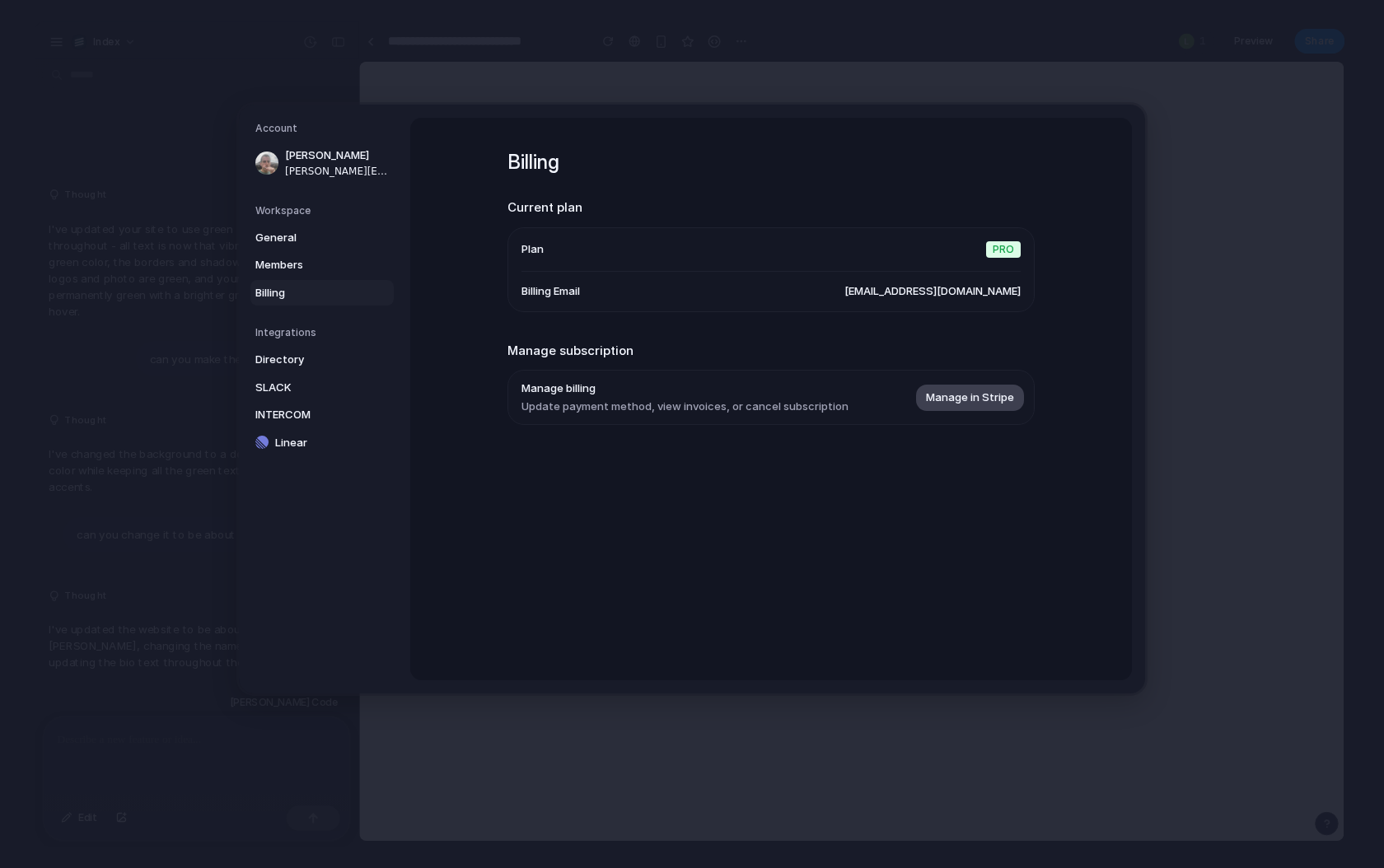
click at [984, 397] on span "Manage in Stripe" at bounding box center [970, 398] width 88 height 17
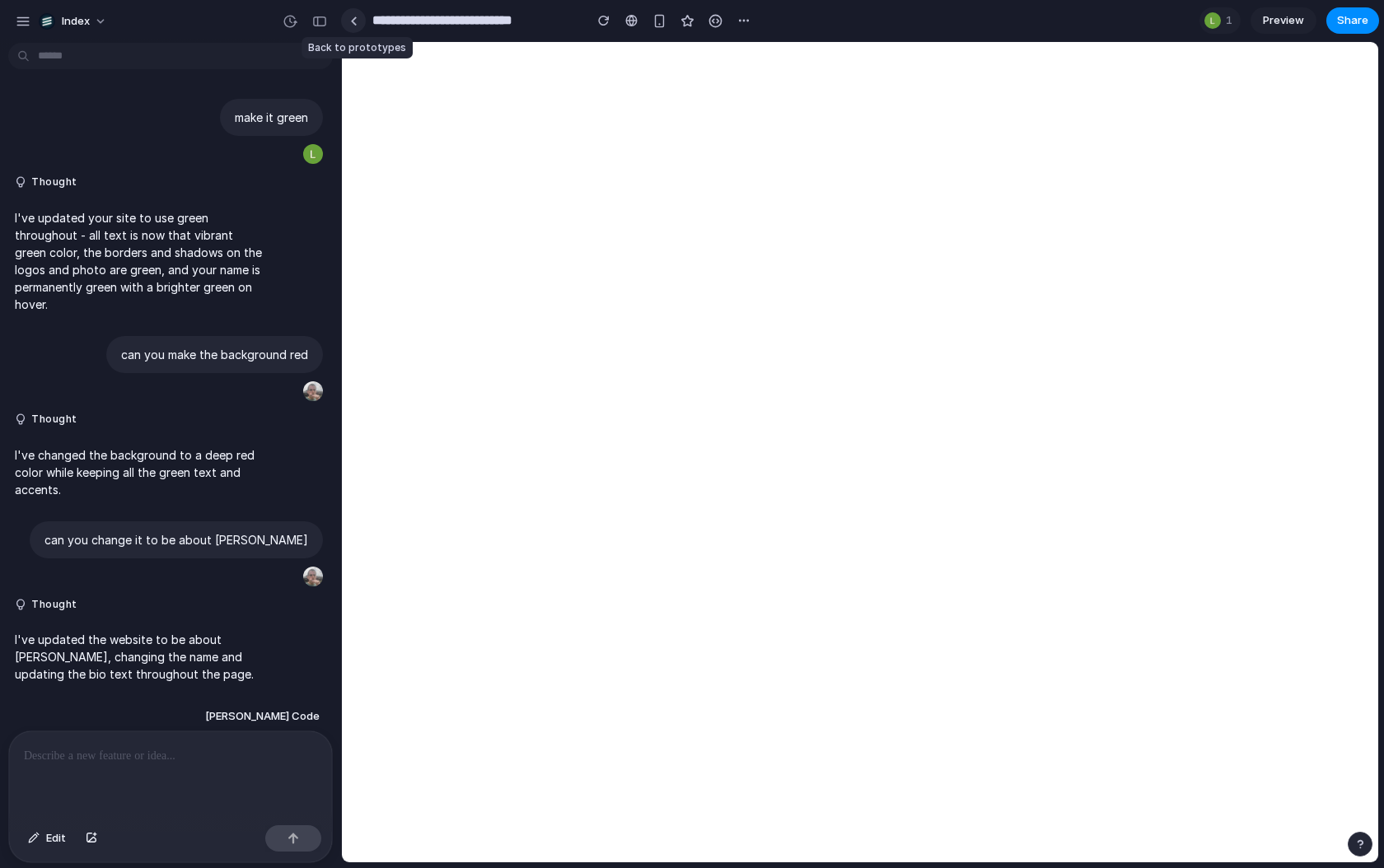
click at [352, 22] on div at bounding box center [354, 21] width 8 height 9
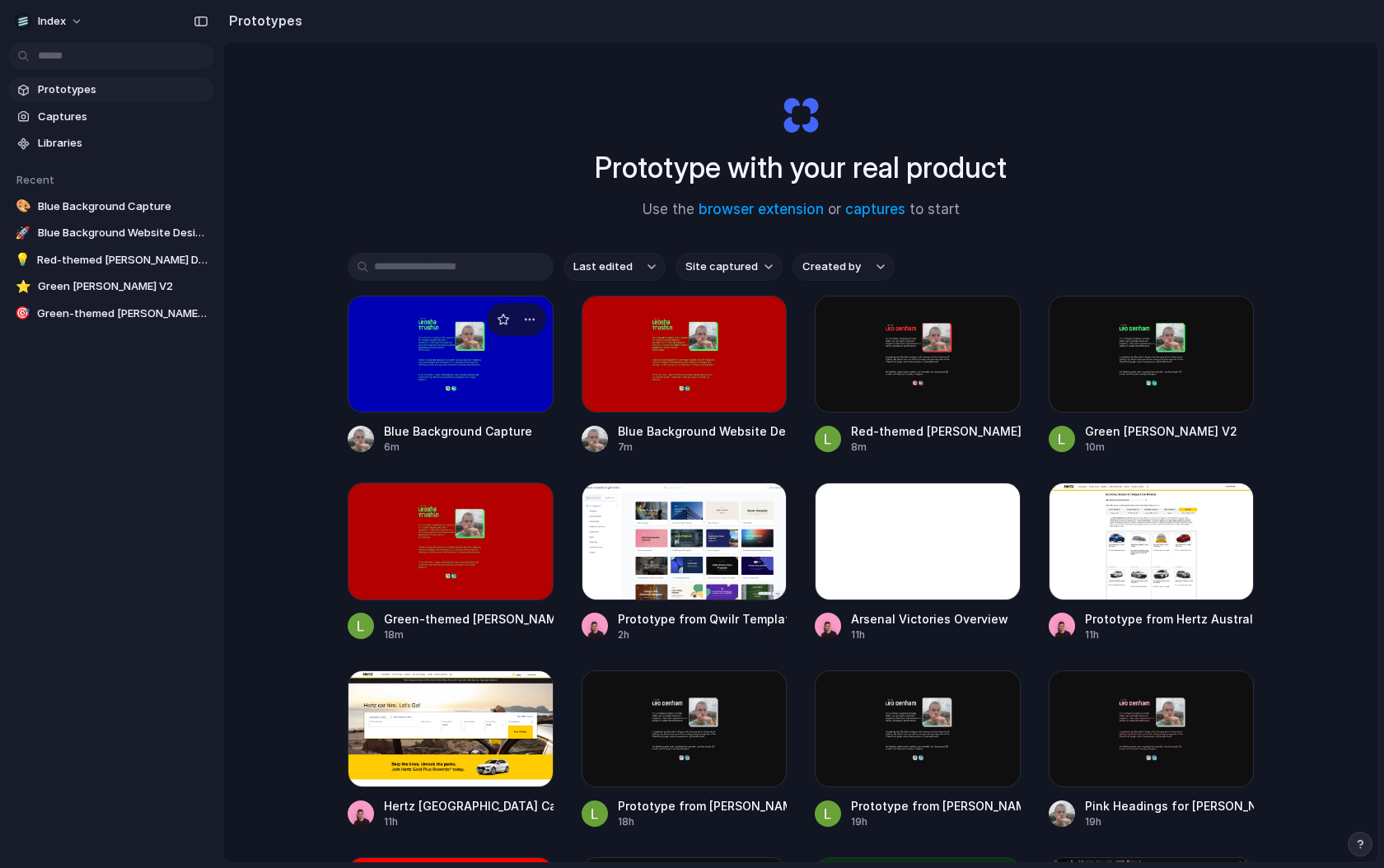
click at [392, 356] on div at bounding box center [451, 355] width 206 height 117
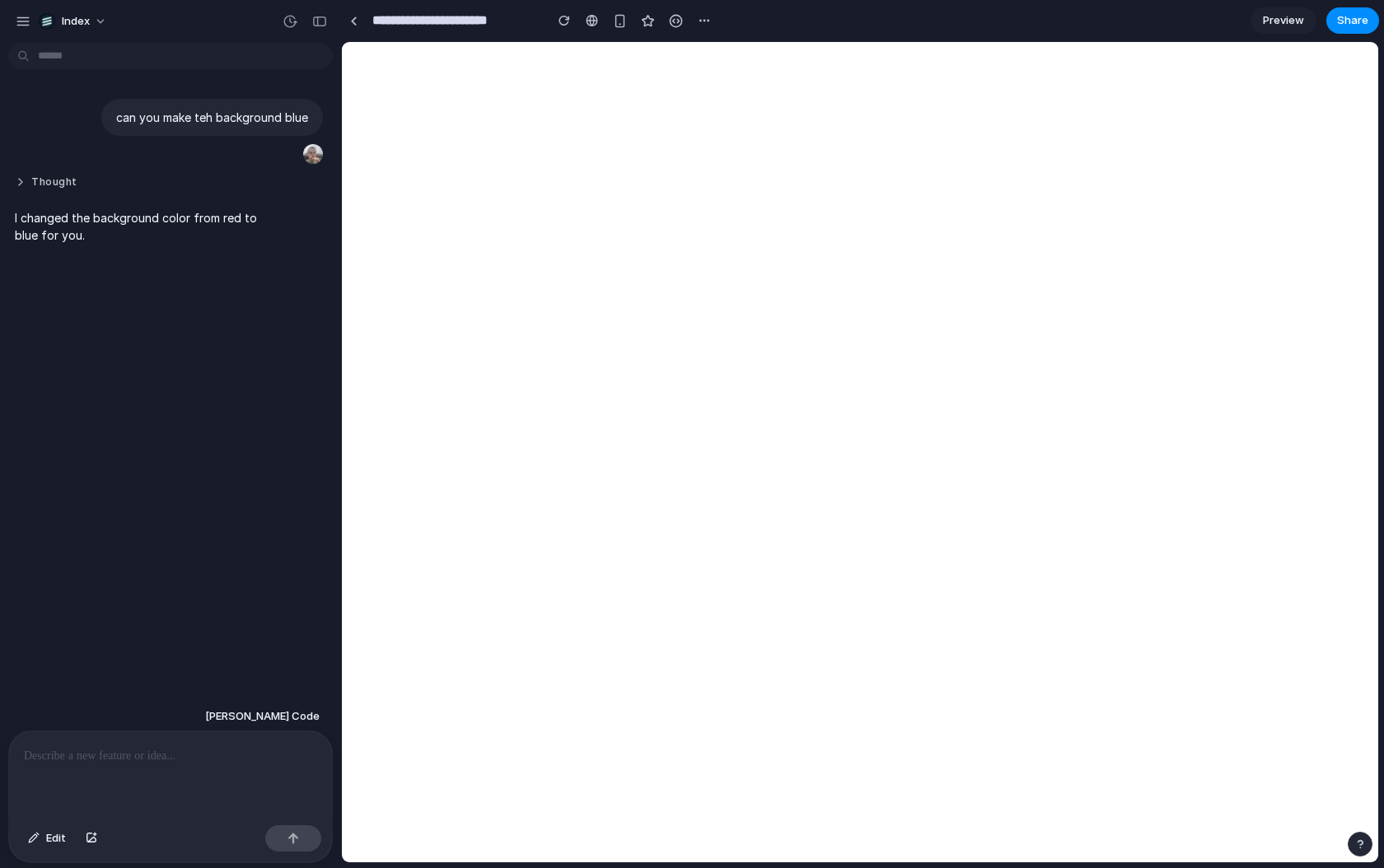
click at [65, 188] on button "Thought" at bounding box center [141, 183] width 252 height 14
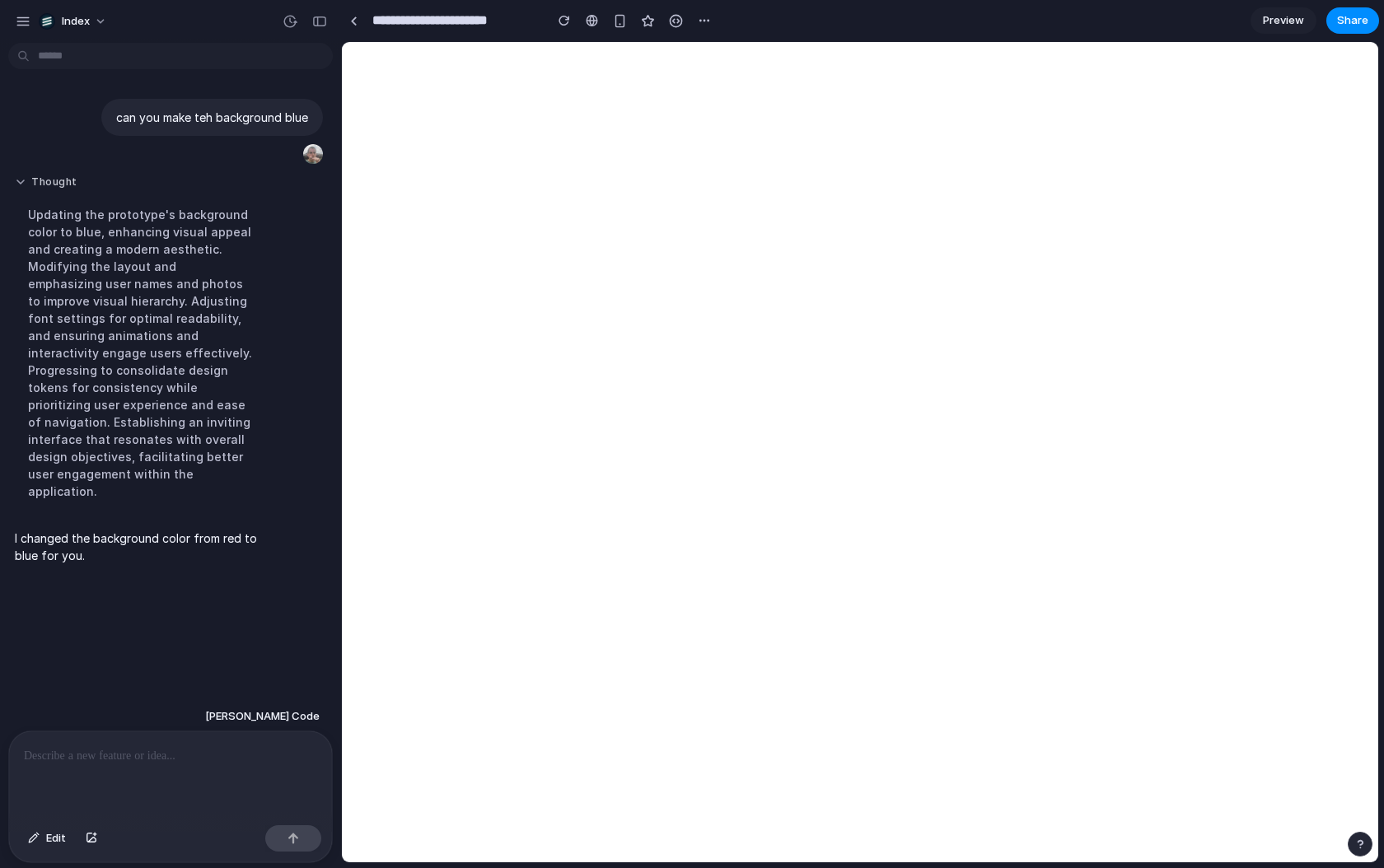
click at [65, 188] on button "Thought" at bounding box center [141, 183] width 252 height 14
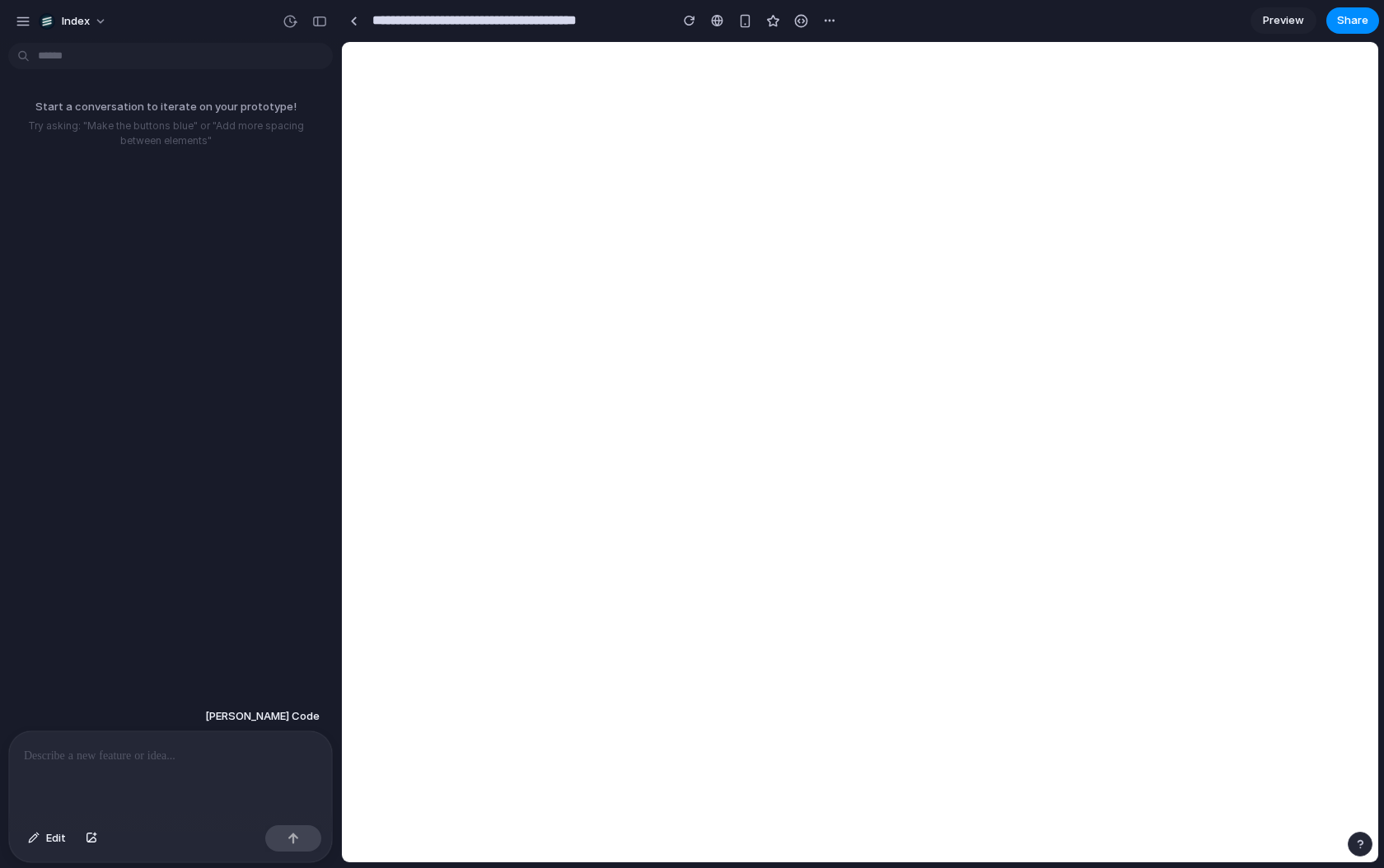
click at [197, 767] on div at bounding box center [170, 774] width 323 height 87
type input "**********"
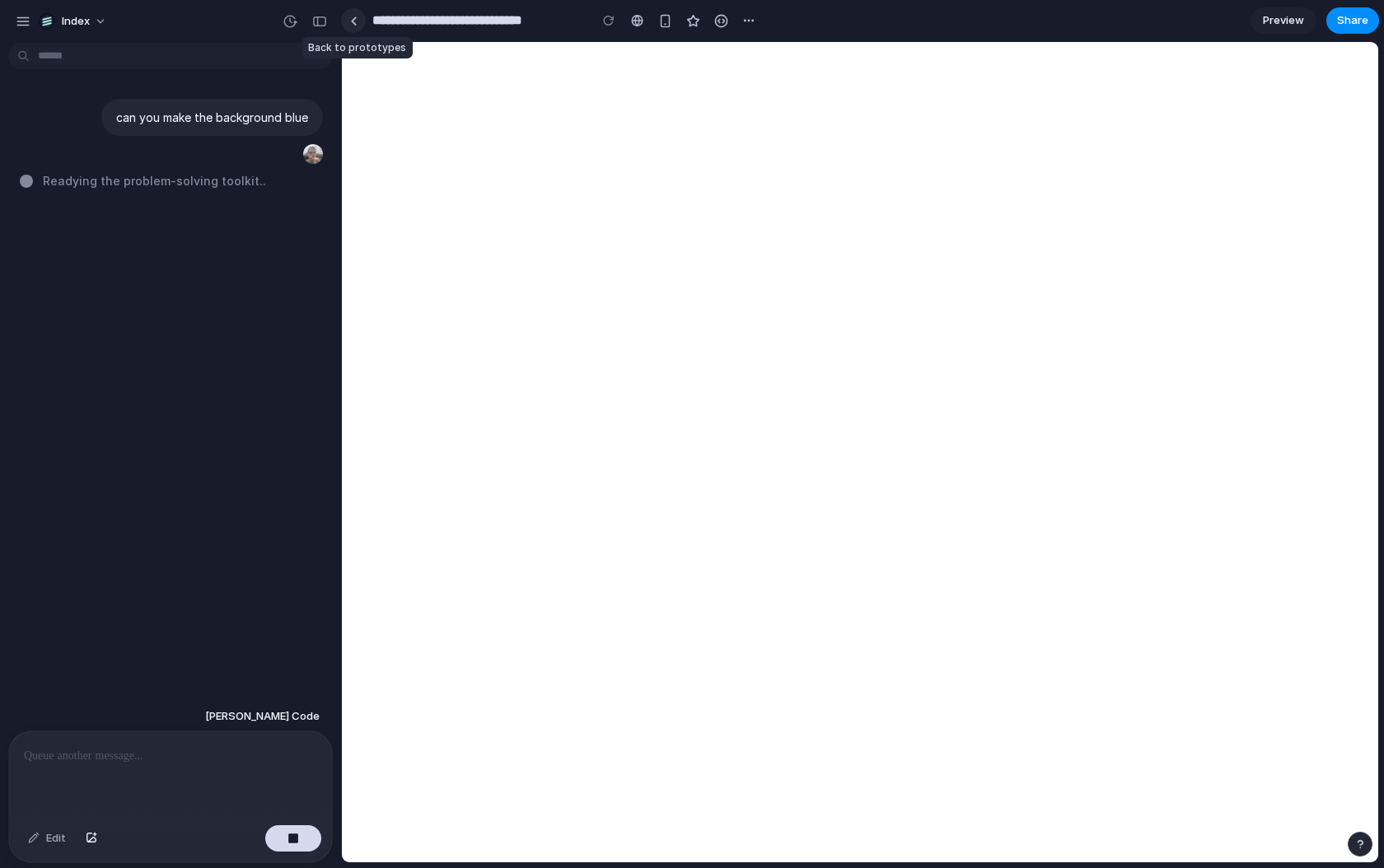
click at [353, 22] on div at bounding box center [354, 21] width 8 height 9
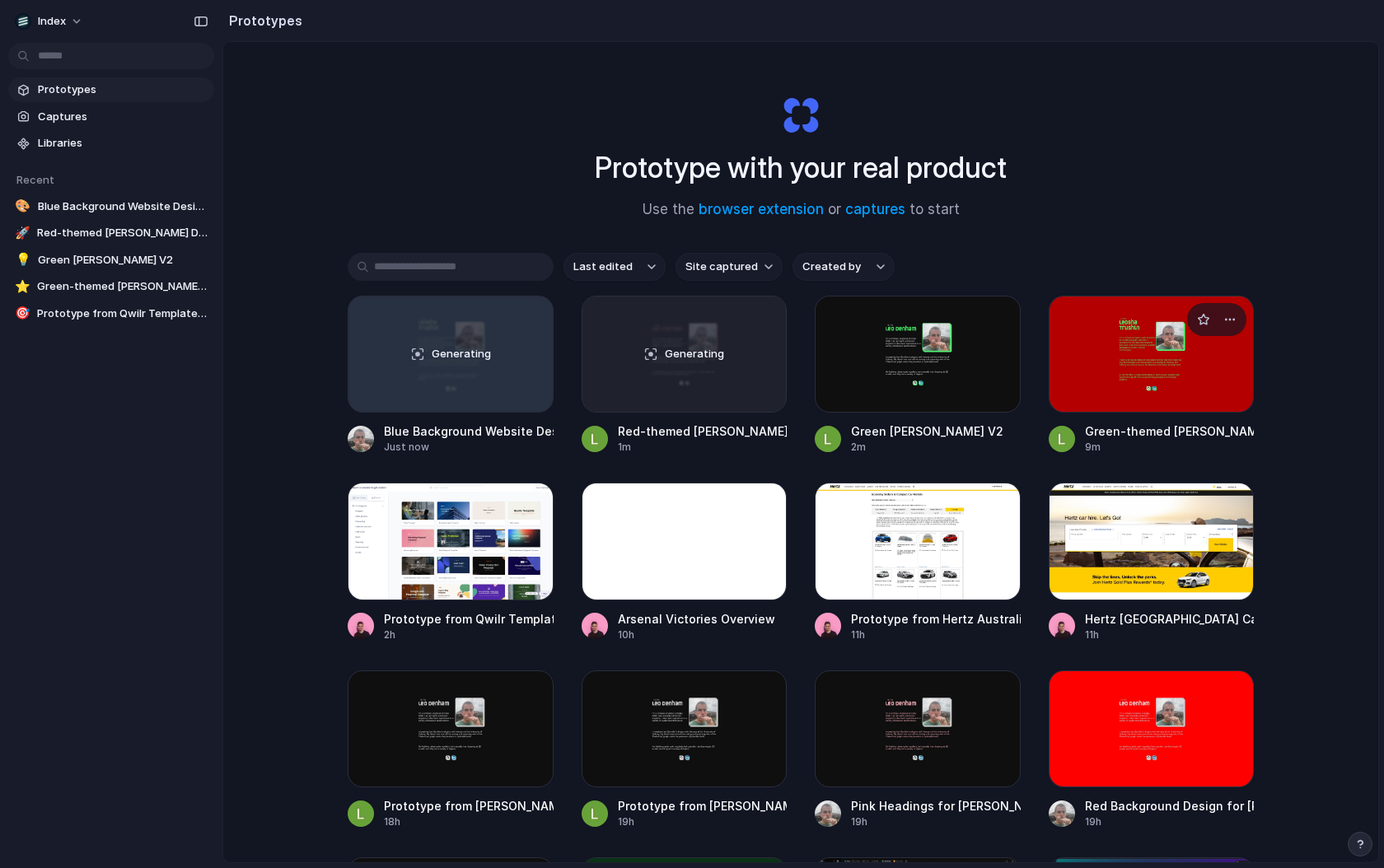
click at [1143, 381] on div at bounding box center [1151, 355] width 206 height 117
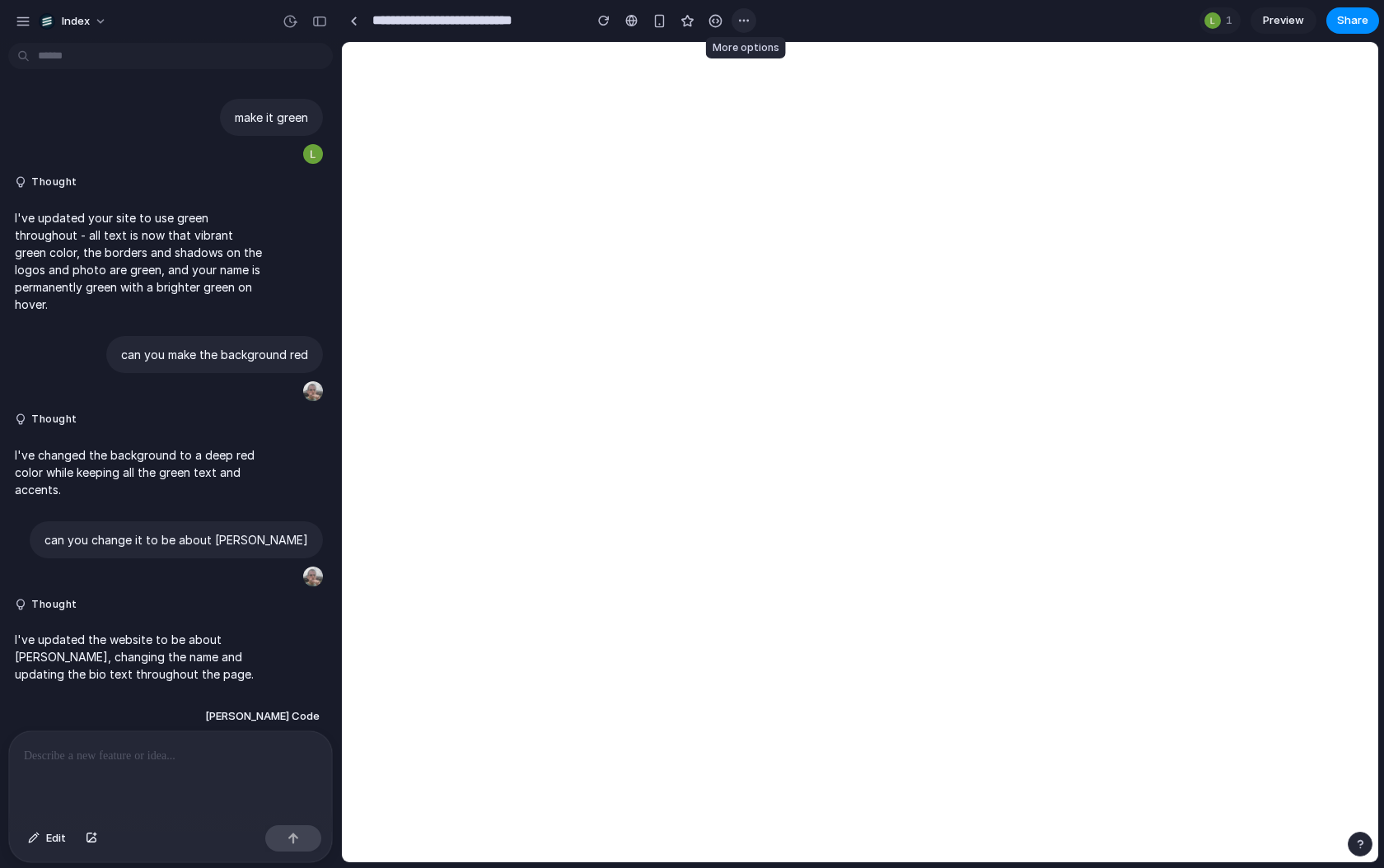
click at [745, 24] on div "button" at bounding box center [743, 20] width 13 height 13
click at [757, 49] on div "Duplicate" at bounding box center [777, 57] width 70 height 17
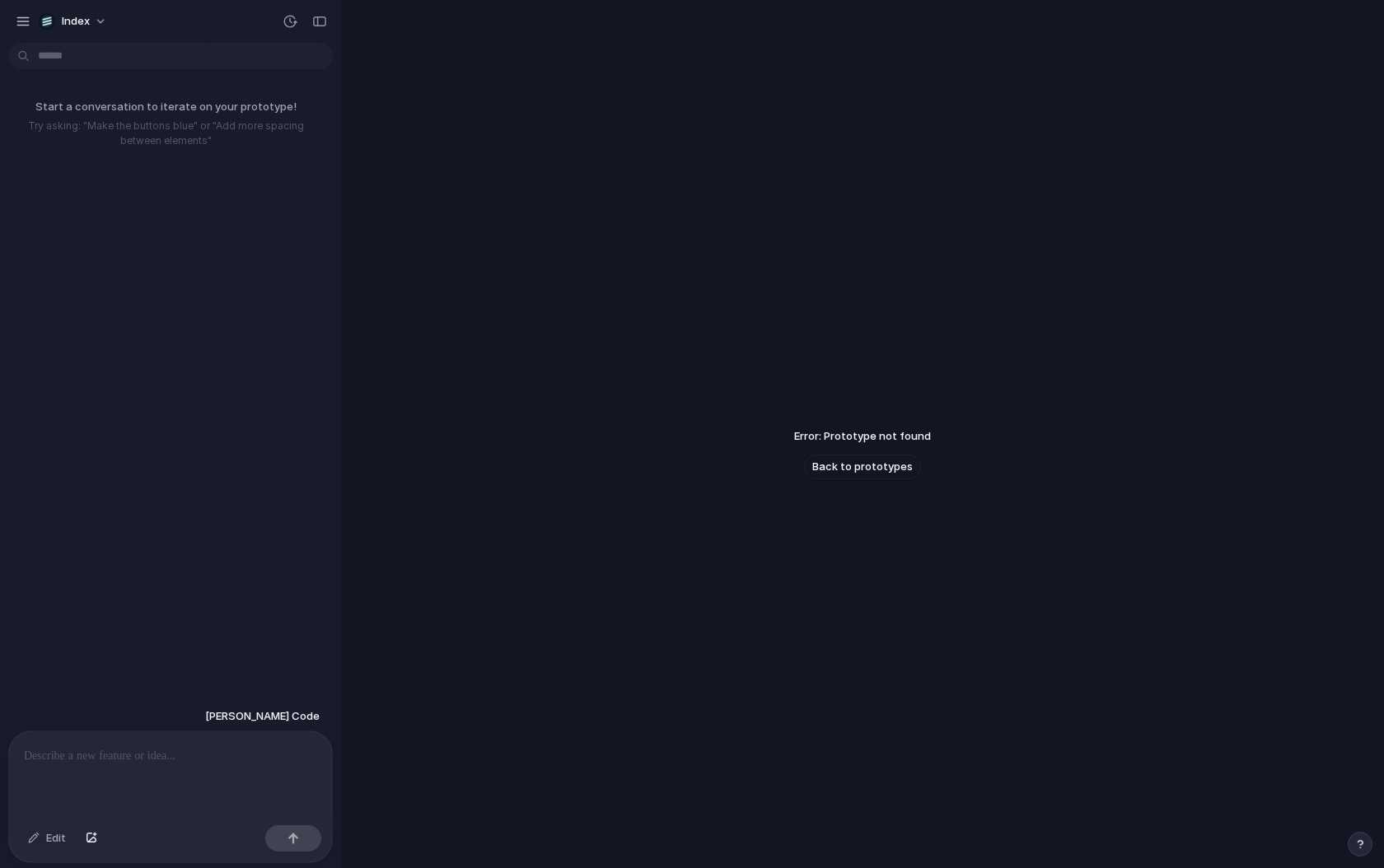
click at [198, 762] on p at bounding box center [170, 757] width 293 height 20
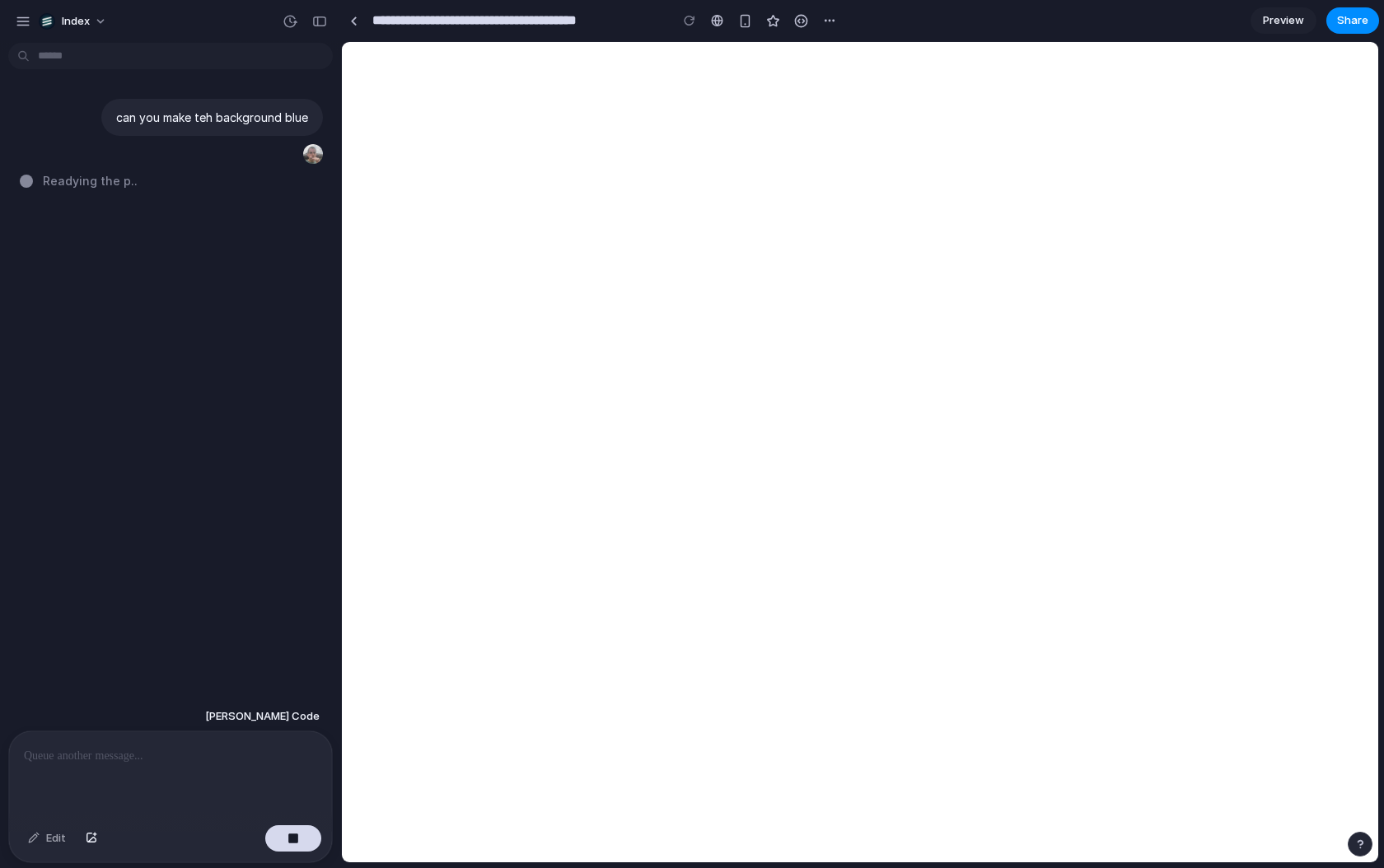
type input "**********"
click at [351, 23] on div at bounding box center [354, 21] width 8 height 9
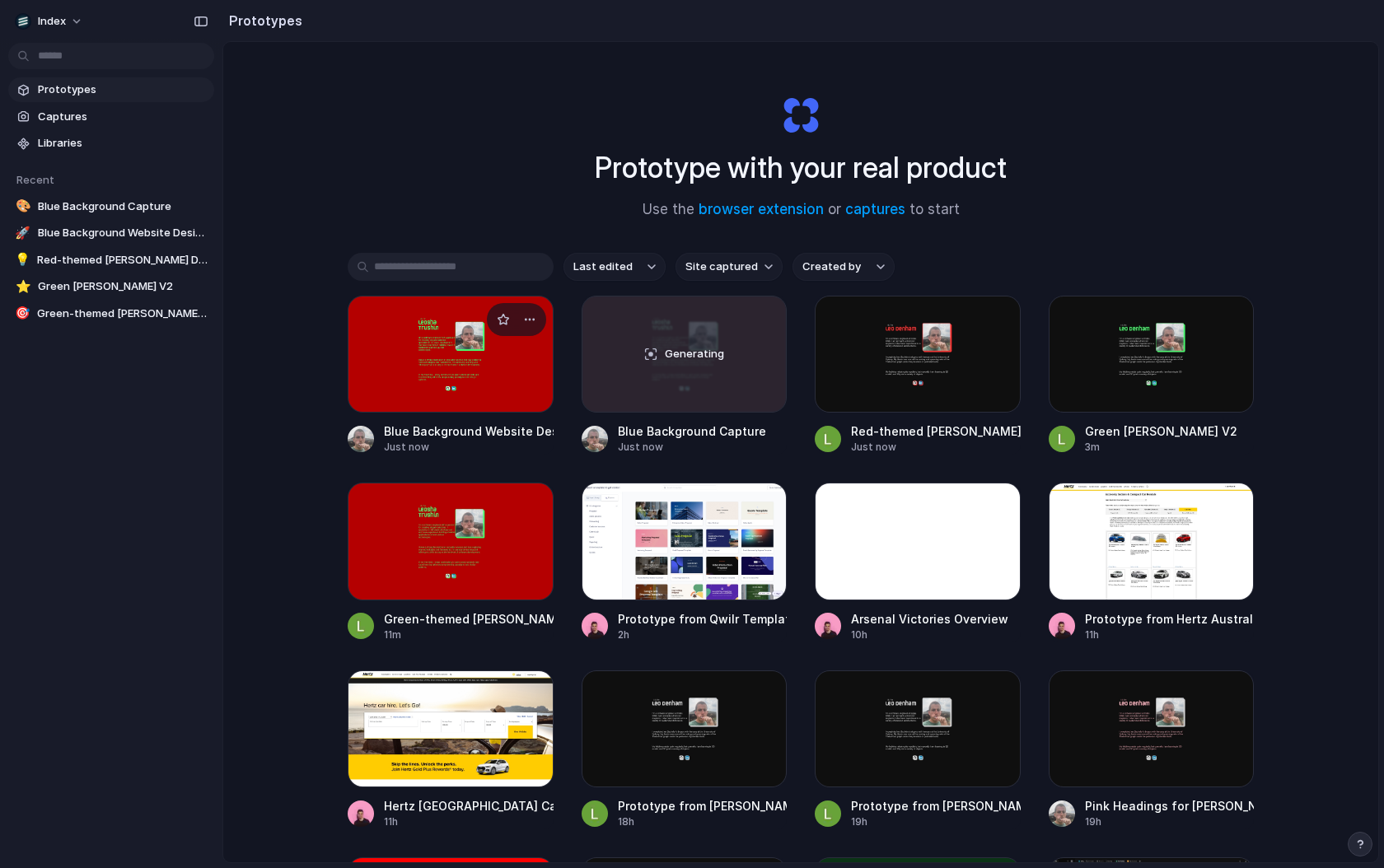
click at [453, 374] on div at bounding box center [451, 355] width 206 height 117
